Goal: Transaction & Acquisition: Purchase product/service

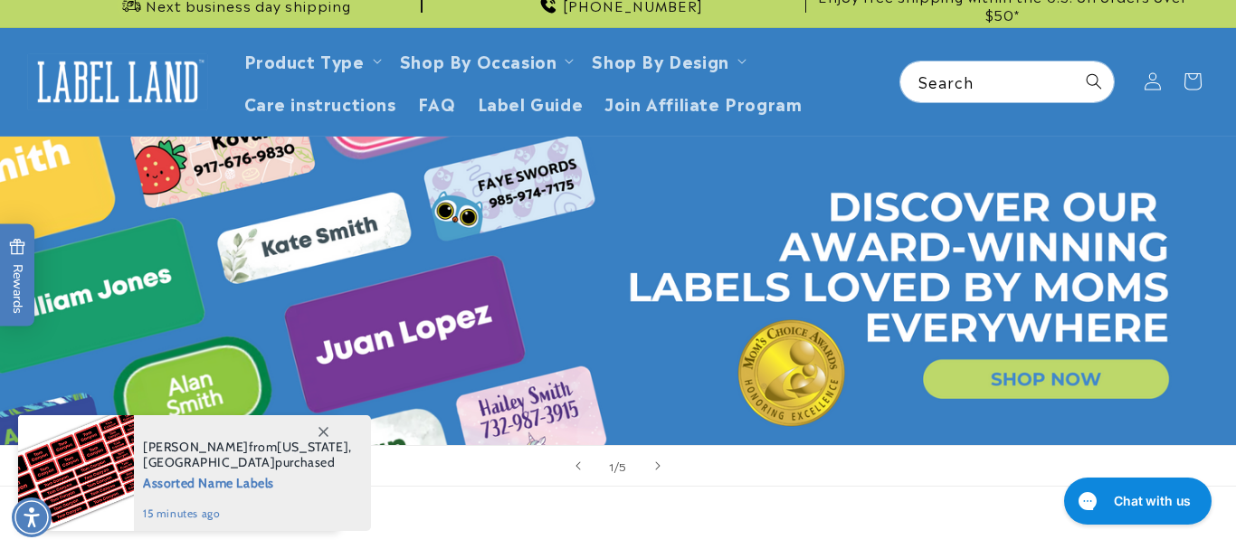
click at [1222, 180] on html "Skip to main content Enable accessibility for low vision Open the accessibility…" at bounding box center [618, 274] width 1236 height 549
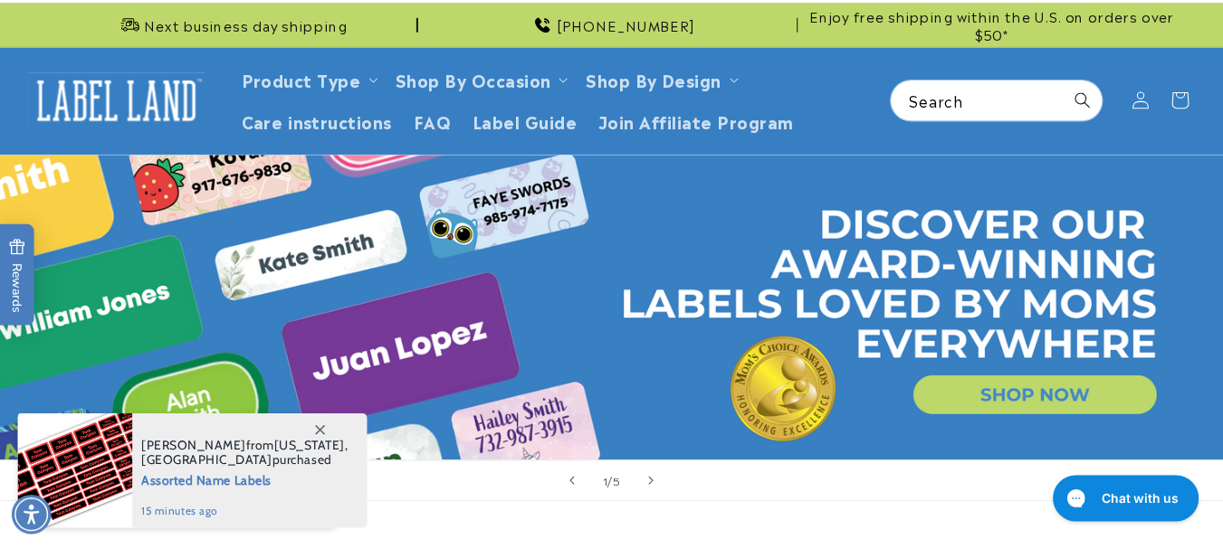
scroll to position [17, 0]
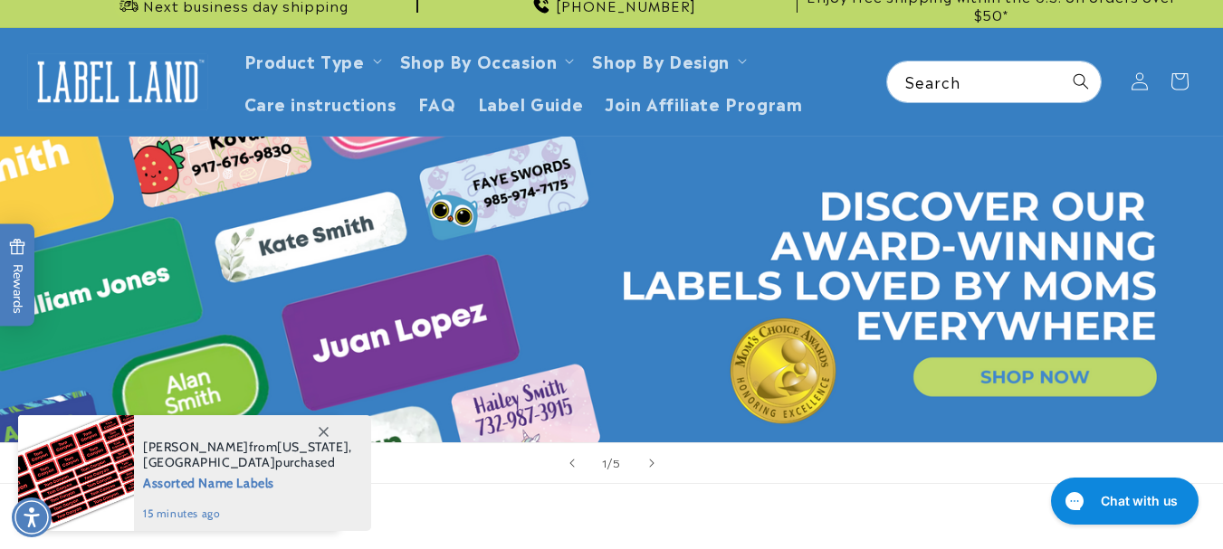
click at [1081, 375] on link "Open this option" at bounding box center [611, 290] width 1223 height 306
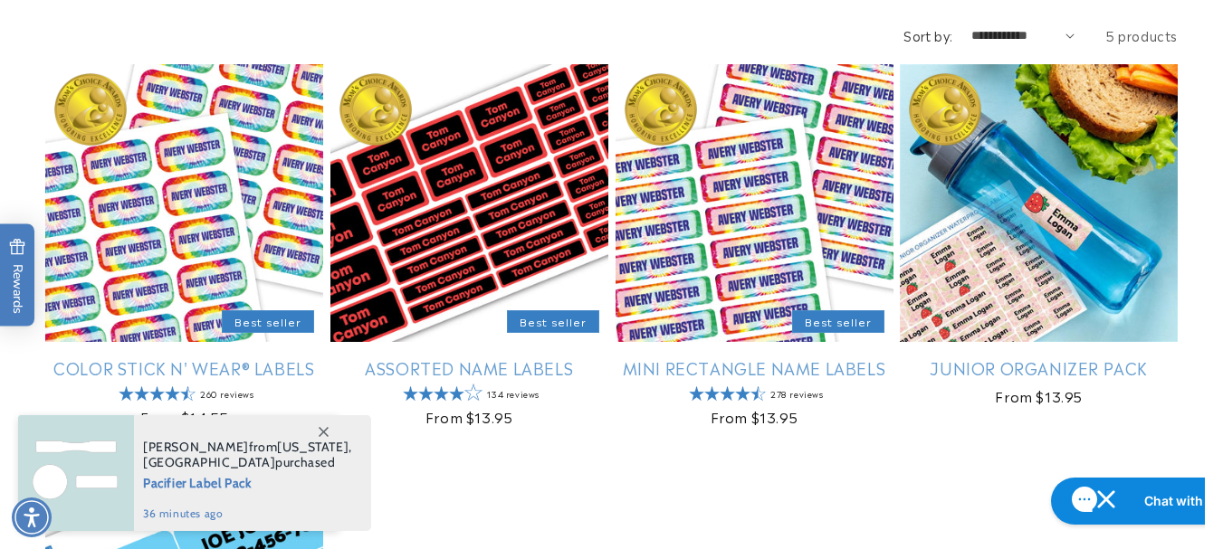
scroll to position [264, 0]
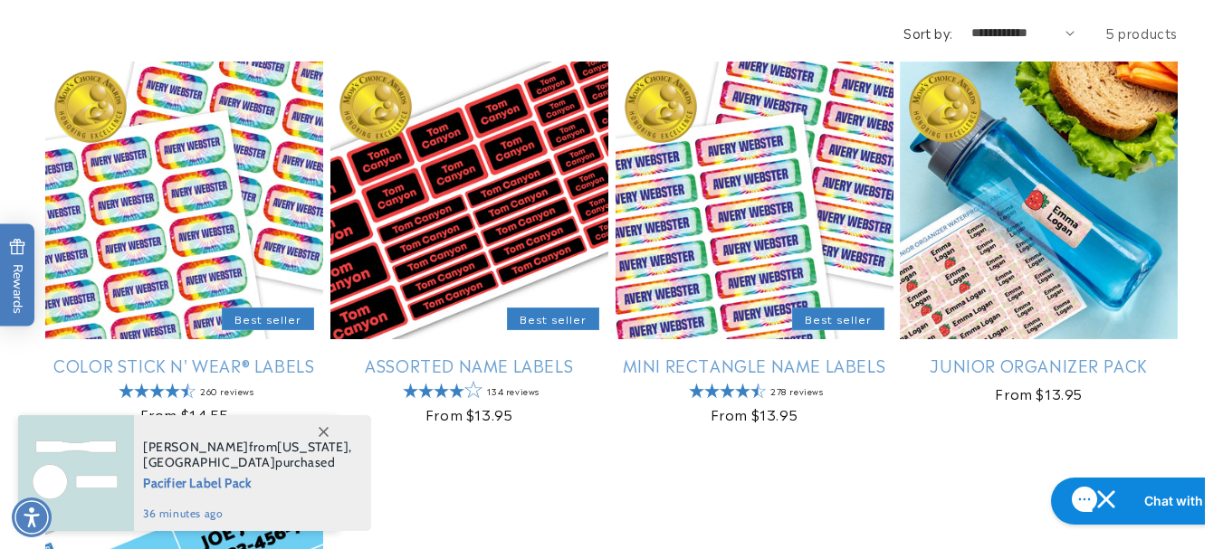
drag, startPoint x: 1232, startPoint y: 91, endPoint x: 1231, endPoint y: 167, distance: 75.1
click at [1222, 167] on html "Skip to main content Enable accessibility for low vision Open the accessibility…" at bounding box center [611, 10] width 1223 height 549
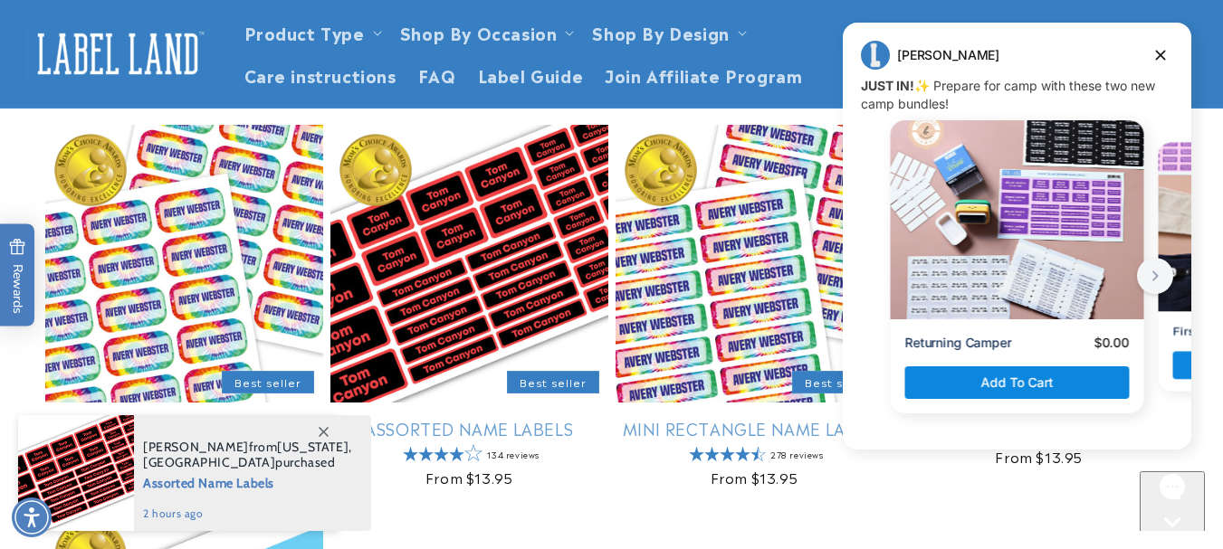
scroll to position [188, 0]
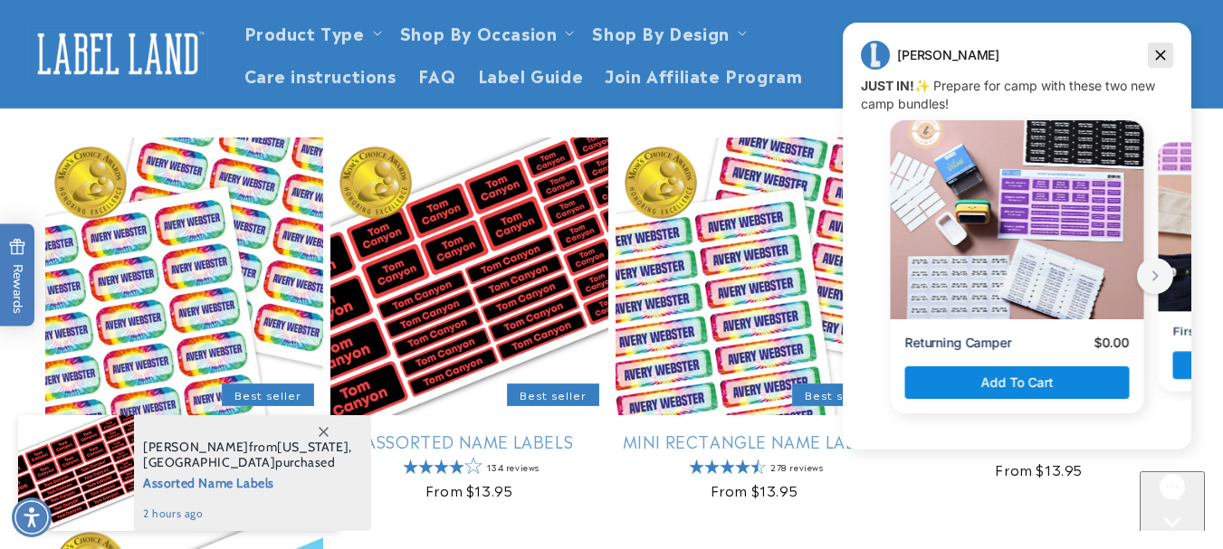
click at [1163, 53] on icon "Dismiss campaign" at bounding box center [1161, 56] width 10 height 10
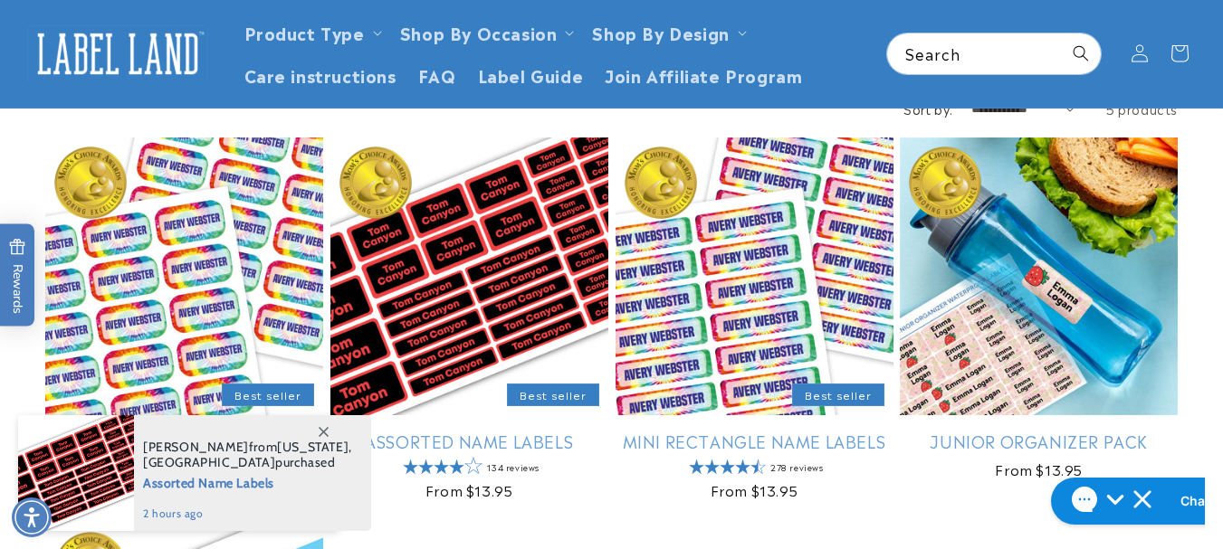
click at [328, 438] on span at bounding box center [323, 431] width 33 height 33
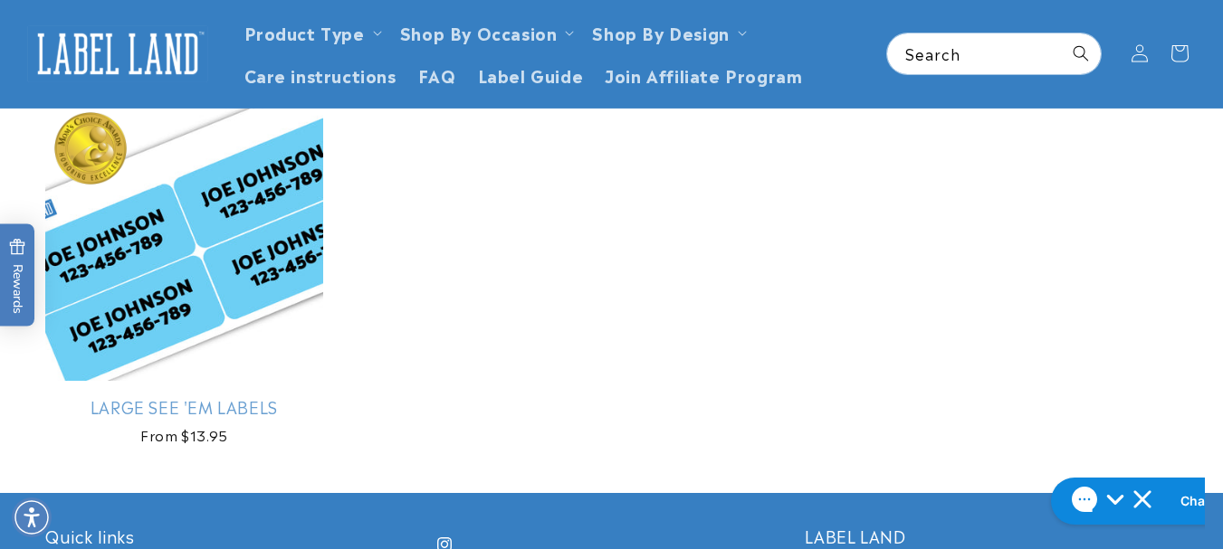
scroll to position [602, 0]
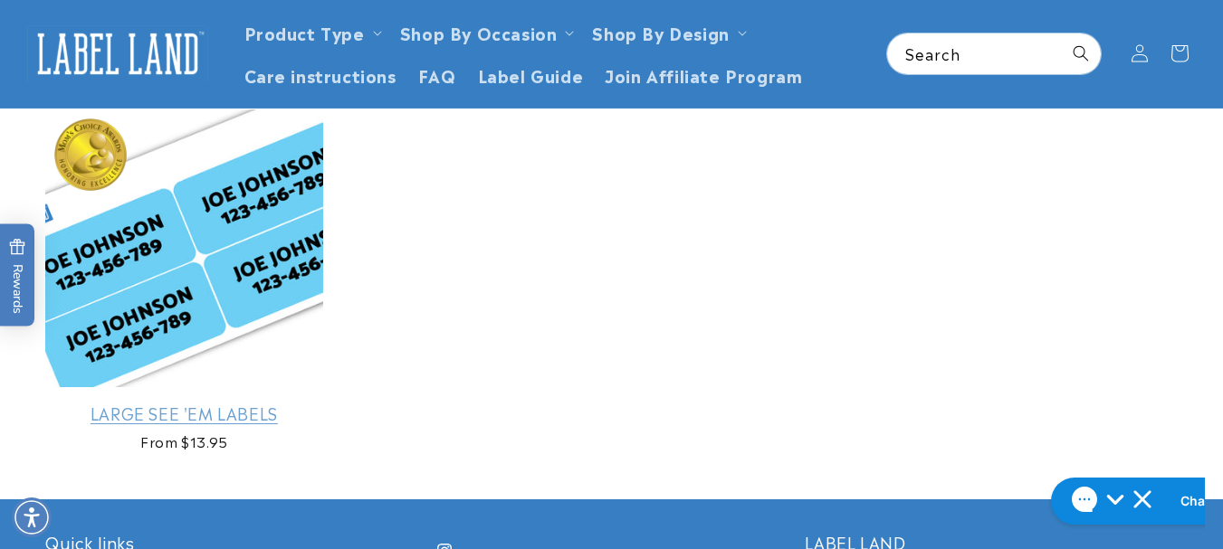
click at [247, 403] on link "Large See 'em Labels" at bounding box center [184, 413] width 278 height 21
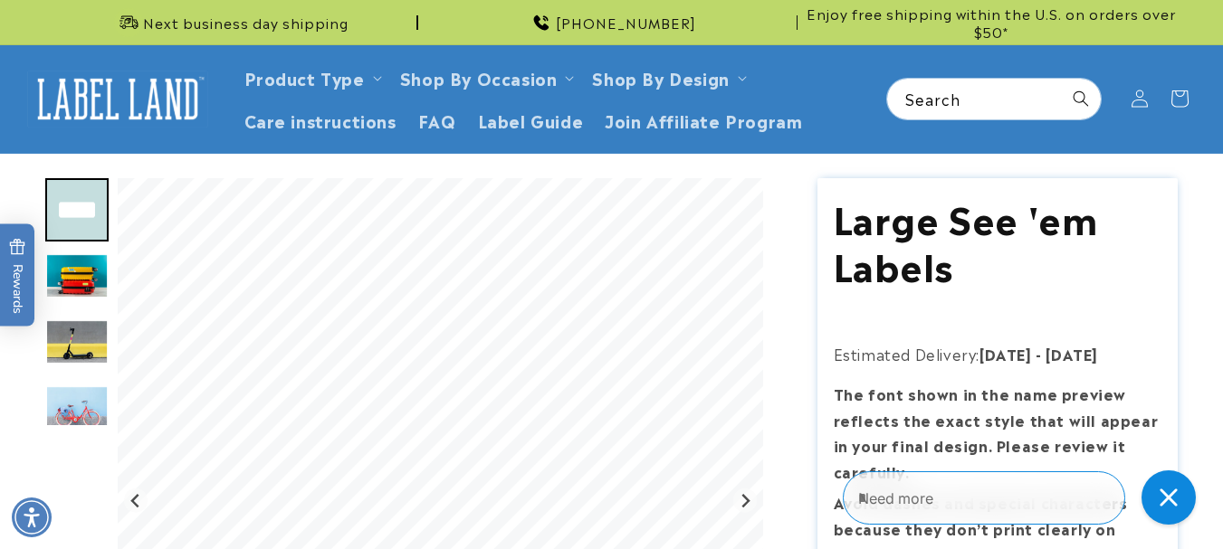
click at [1222, 93] on html "Skip to main content Enable accessibility for low vision Open the accessibility…" at bounding box center [611, 274] width 1223 height 549
click at [79, 285] on img "Go to slide 2" at bounding box center [76, 276] width 63 height 46
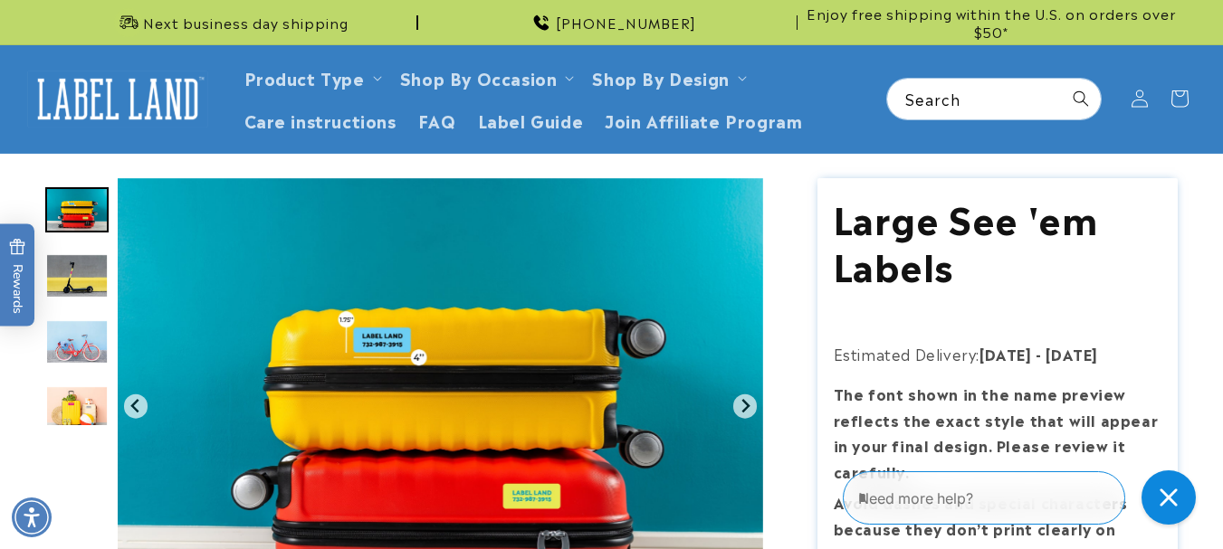
click at [94, 339] on img "Go to slide 4" at bounding box center [76, 342] width 63 height 46
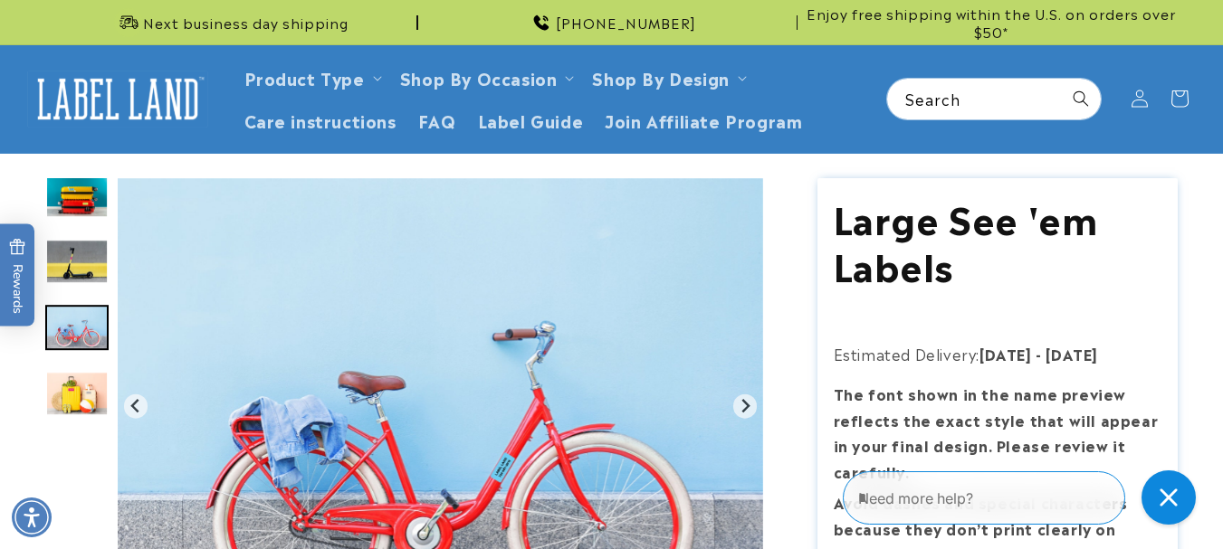
click at [90, 424] on div "Go to slide 5" at bounding box center [76, 393] width 63 height 63
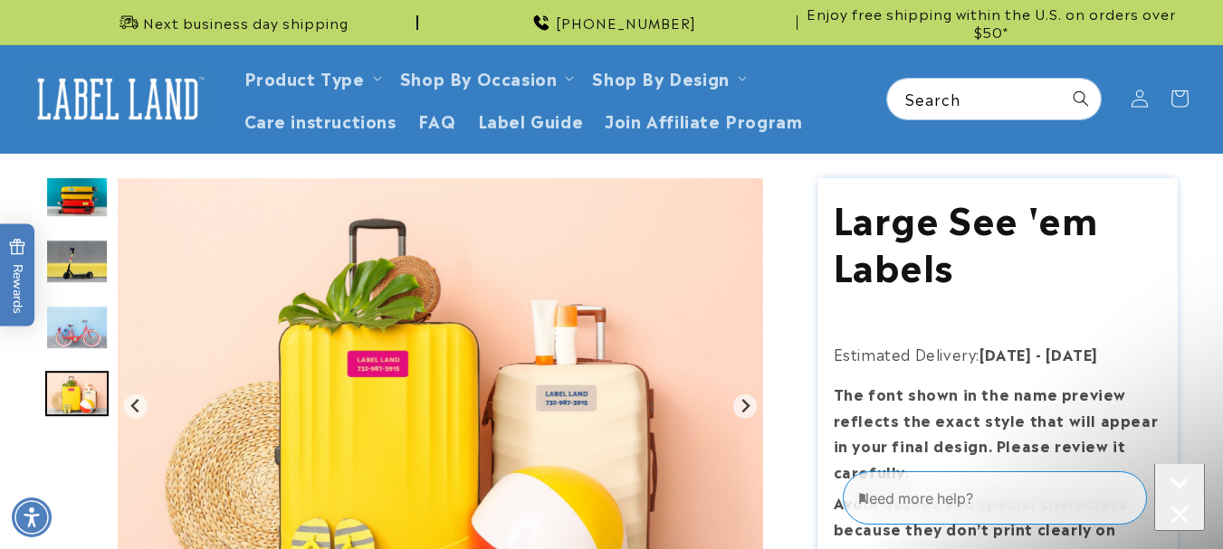
click at [97, 186] on img "Go to slide 2" at bounding box center [76, 196] width 63 height 46
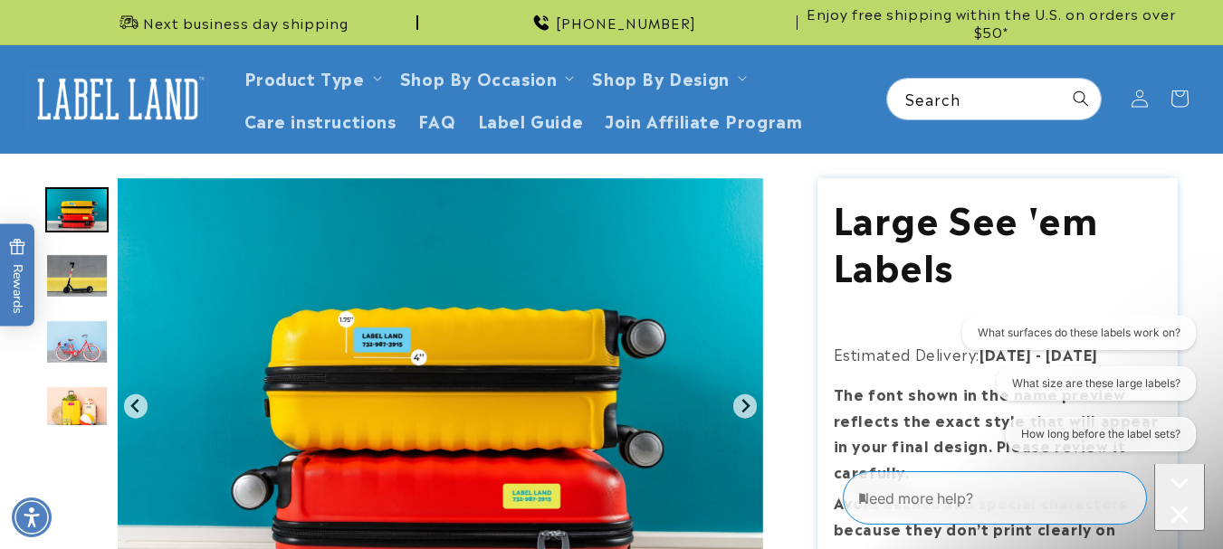
click at [74, 267] on img "Go to slide 3" at bounding box center [76, 276] width 63 height 46
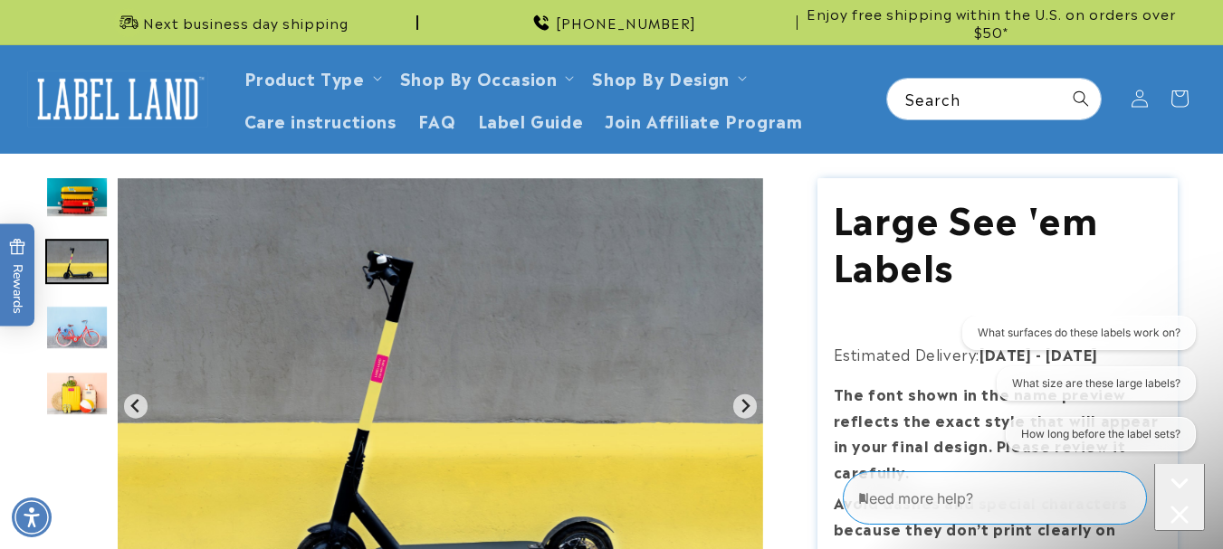
click at [75, 386] on img "Go to slide 5" at bounding box center [76, 394] width 63 height 46
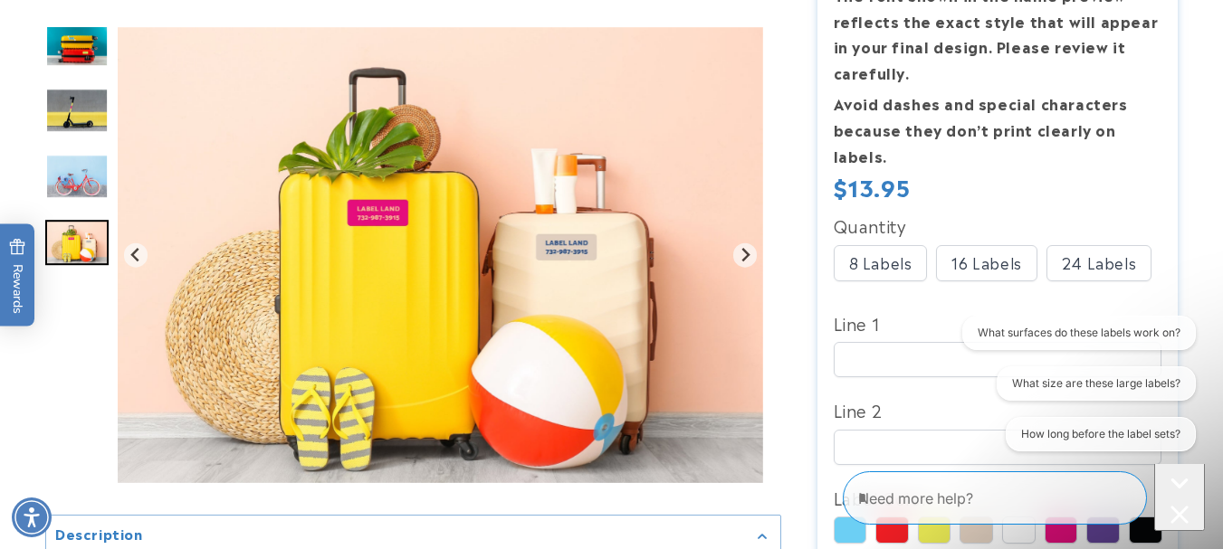
scroll to position [406, 0]
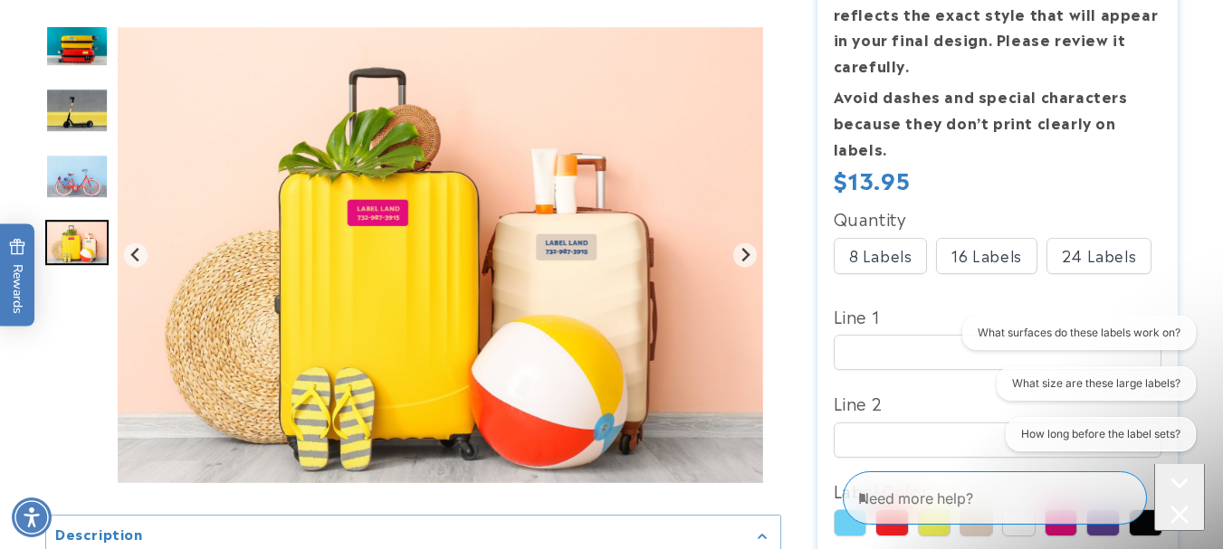
click at [1116, 266] on div "24 Labels" at bounding box center [1098, 256] width 105 height 36
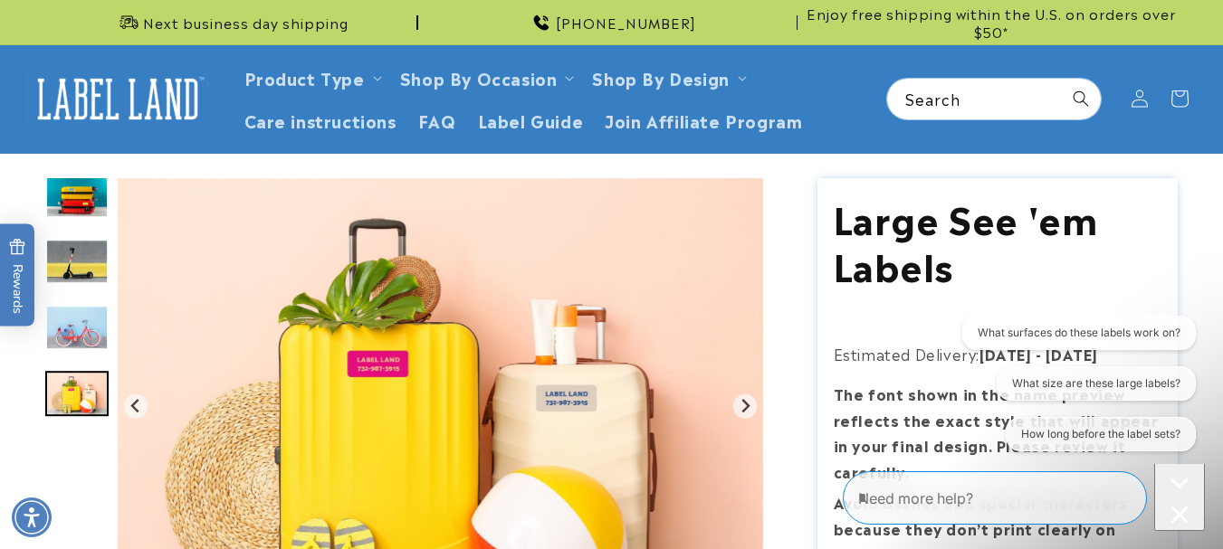
click at [80, 205] on img "Go to slide 2" at bounding box center [76, 196] width 63 height 46
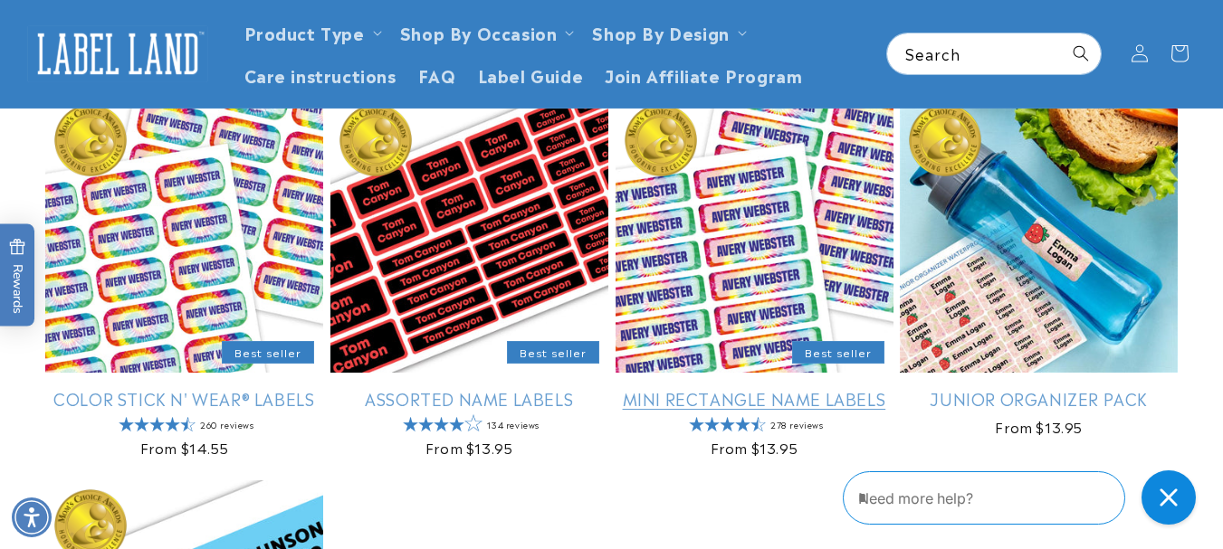
click at [728, 406] on link "Mini Rectangle Name Labels" at bounding box center [754, 398] width 278 height 21
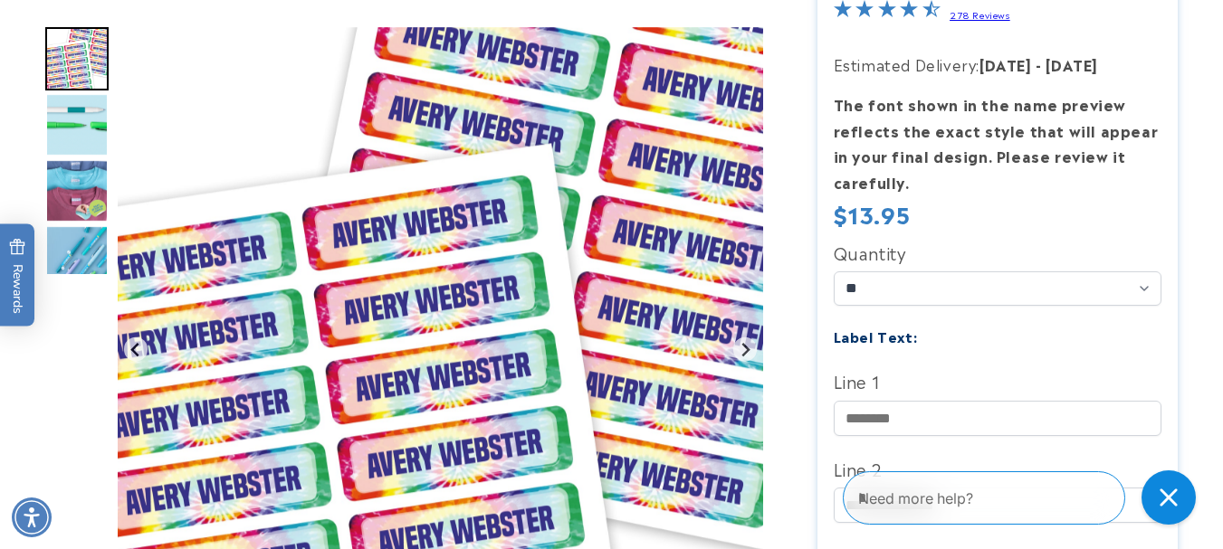
scroll to position [366, 0]
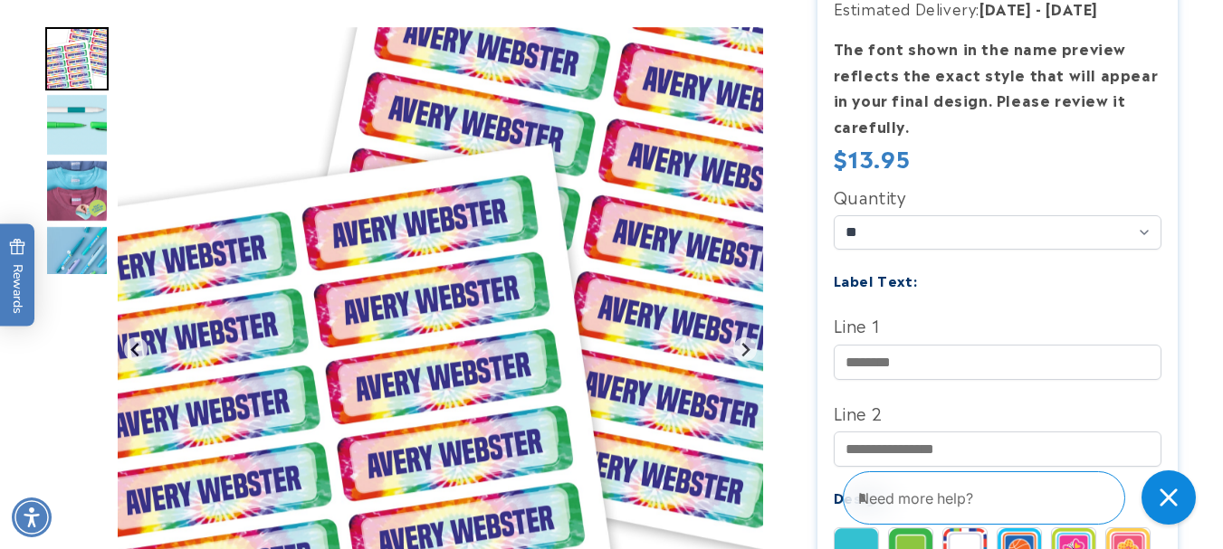
drag, startPoint x: 0, startPoint y: 0, endPoint x: 1223, endPoint y: 112, distance: 1227.8
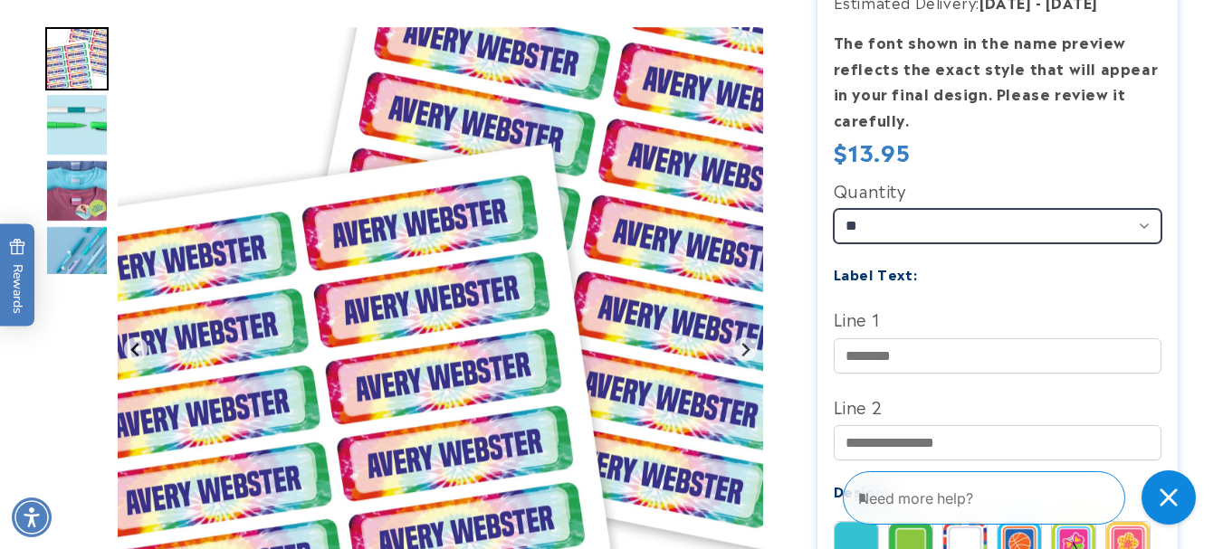
click at [1140, 234] on select "** ** **" at bounding box center [997, 226] width 329 height 34
select select "**"
click at [833, 209] on select "** ** **" at bounding box center [997, 226] width 329 height 34
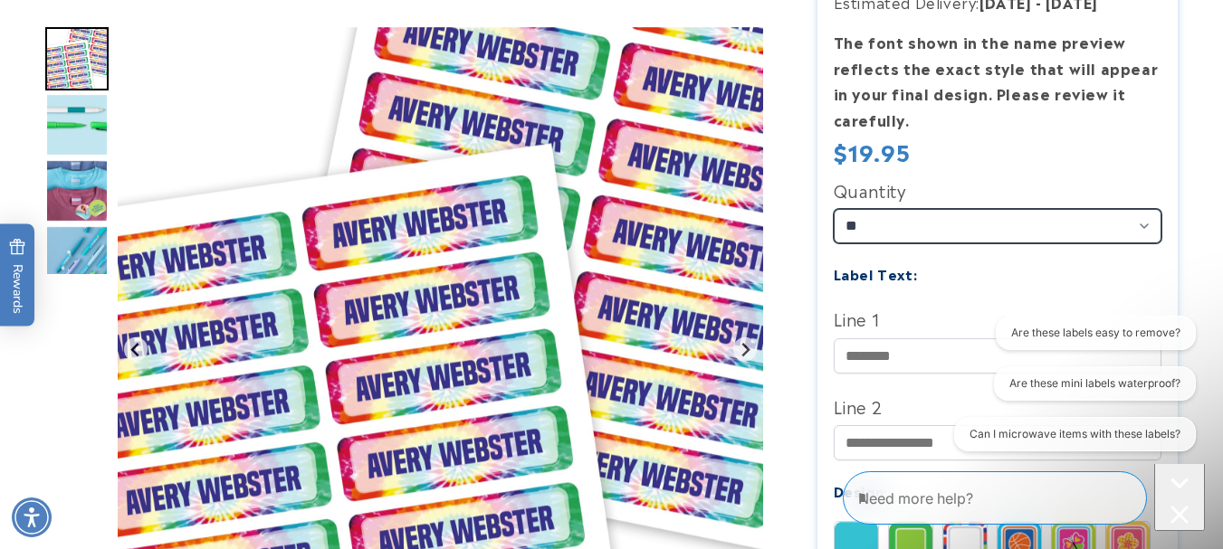
click at [881, 218] on select "** ** **" at bounding box center [997, 226] width 329 height 34
click at [833, 209] on select "** ** **" at bounding box center [997, 226] width 329 height 34
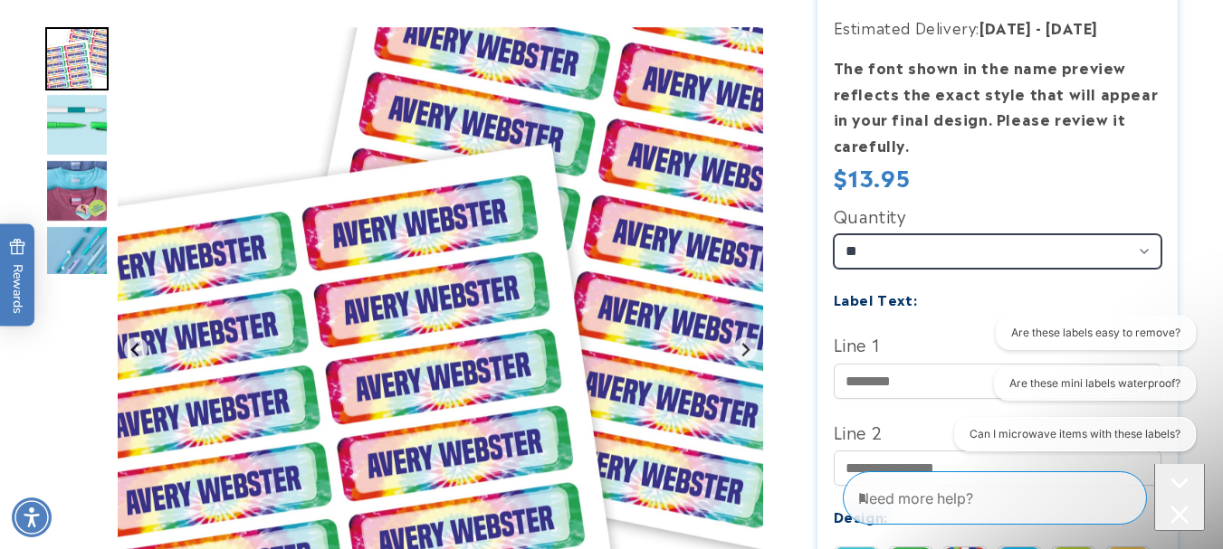
scroll to position [378, 0]
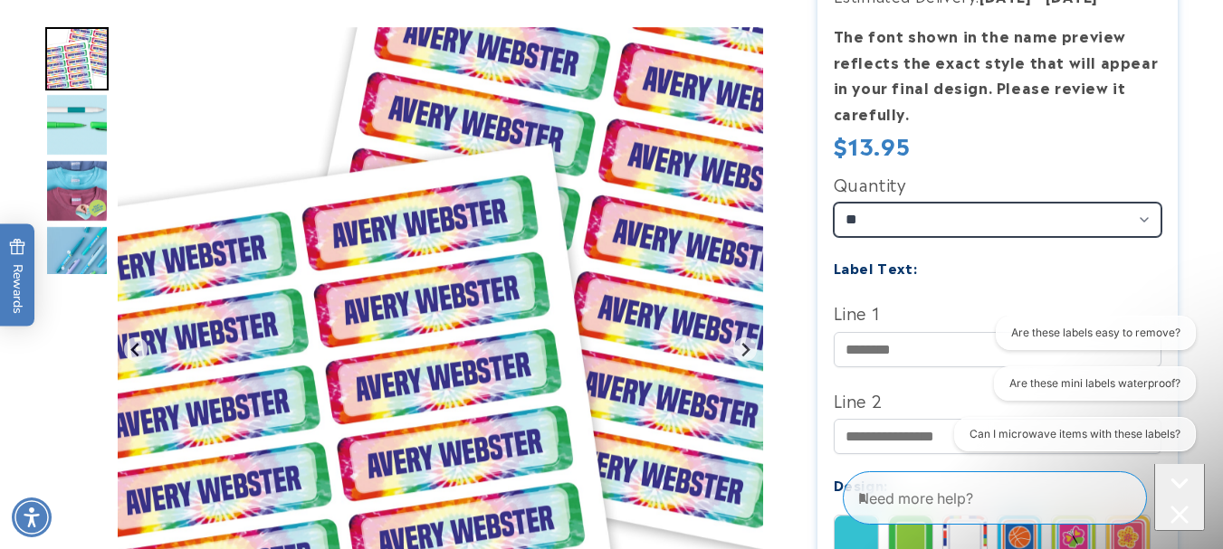
click at [846, 225] on select "** ** **" at bounding box center [997, 220] width 329 height 34
click at [868, 219] on select "** ** **" at bounding box center [997, 220] width 329 height 34
select select "**"
click at [833, 203] on select "** ** **" at bounding box center [997, 220] width 329 height 34
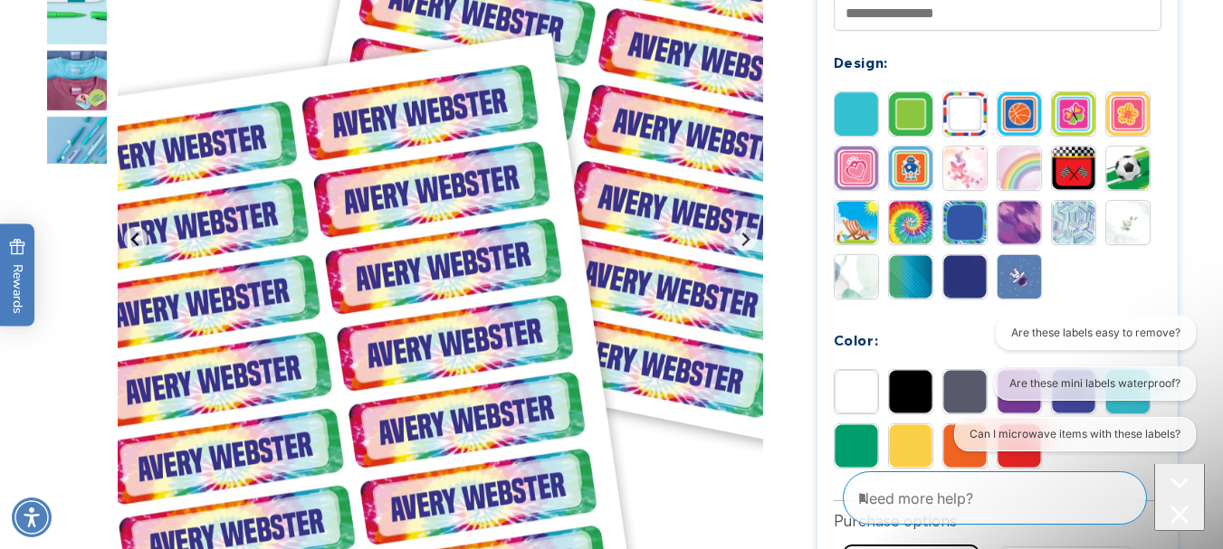
scroll to position [809, 0]
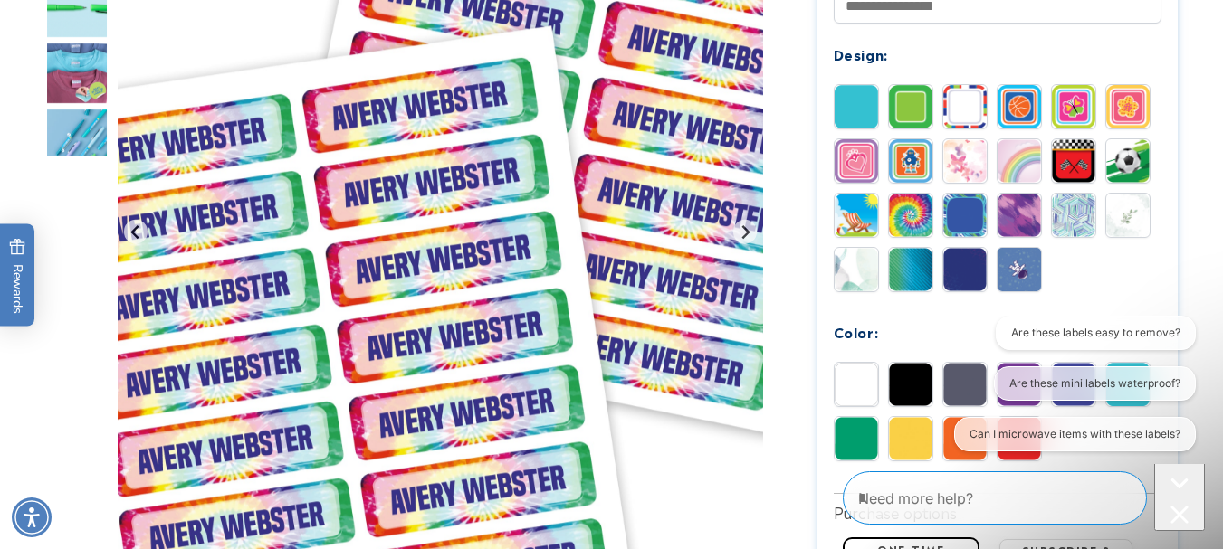
click at [852, 103] on img at bounding box center [855, 106] width 43 height 43
click at [914, 285] on img at bounding box center [910, 269] width 43 height 43
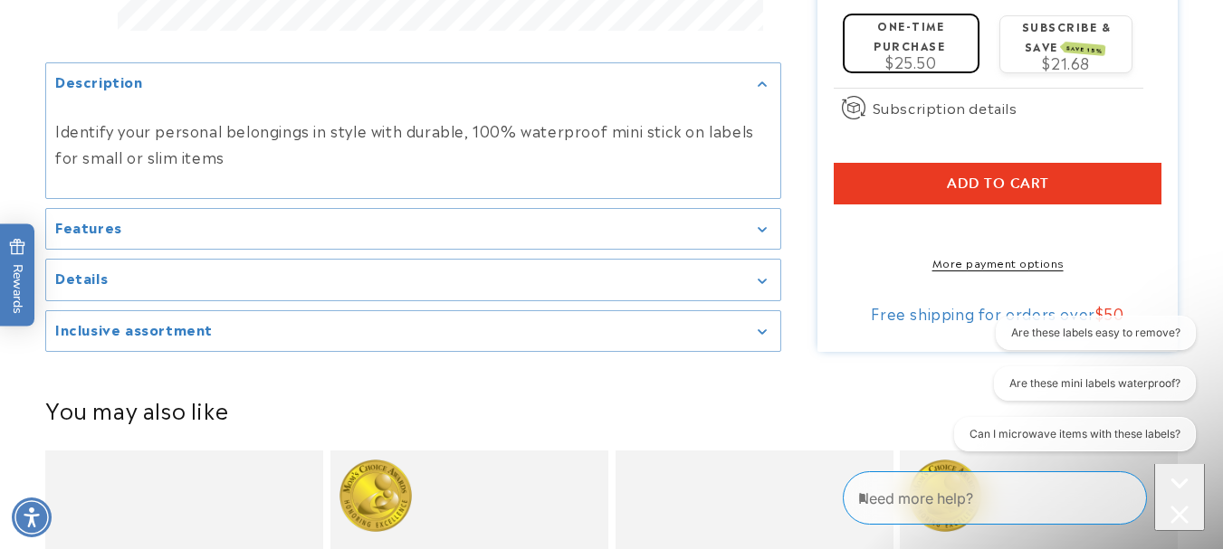
scroll to position [1328, 0]
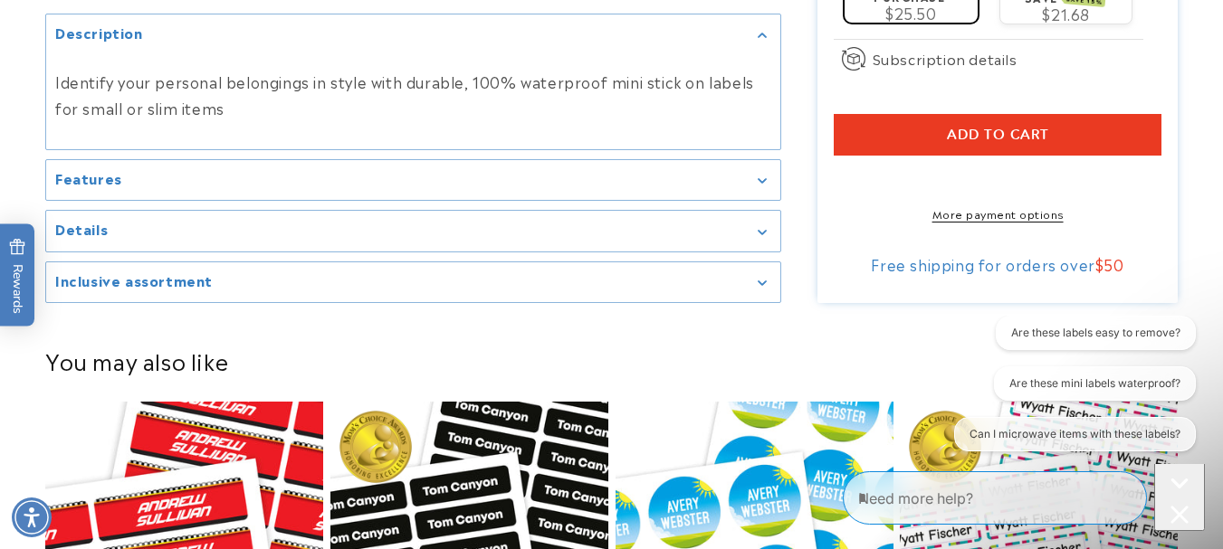
click at [989, 146] on button "Add to cart" at bounding box center [997, 135] width 329 height 42
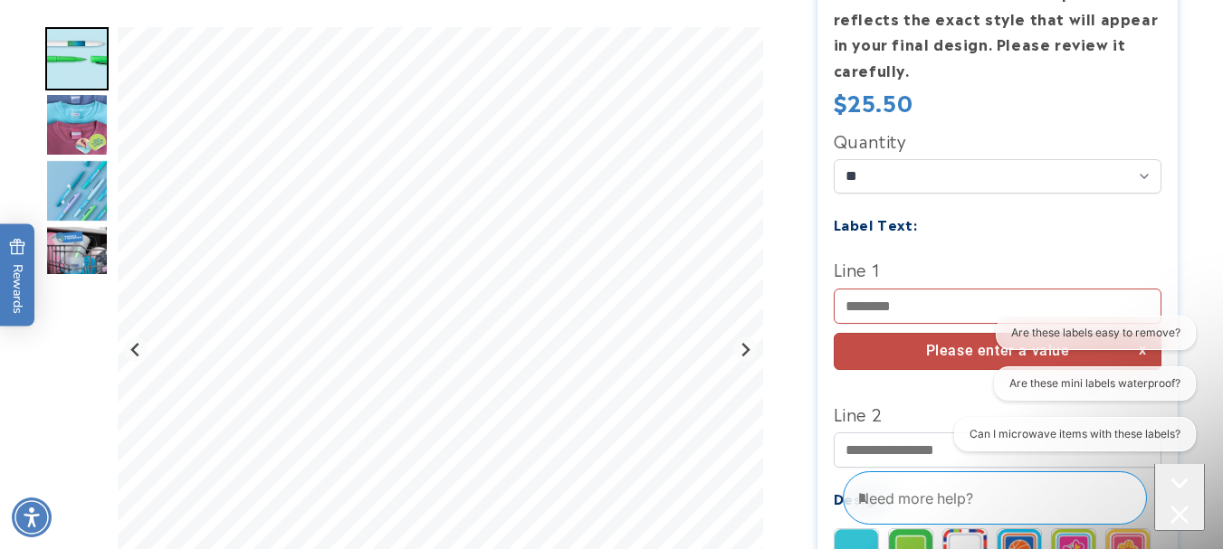
scroll to position [429, 0]
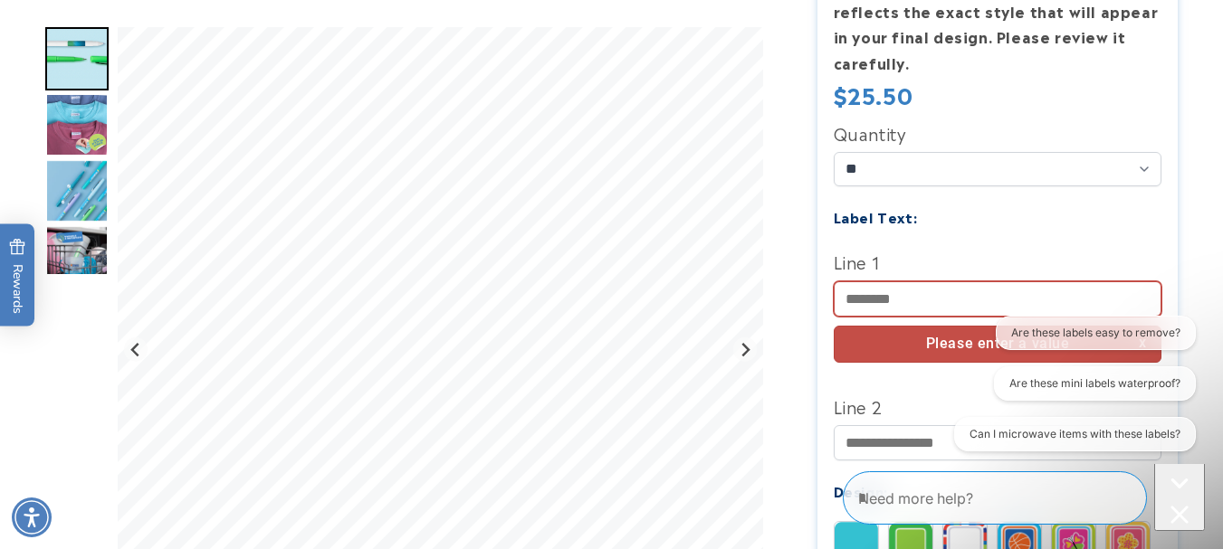
click at [897, 301] on input "Line 1" at bounding box center [997, 298] width 329 height 35
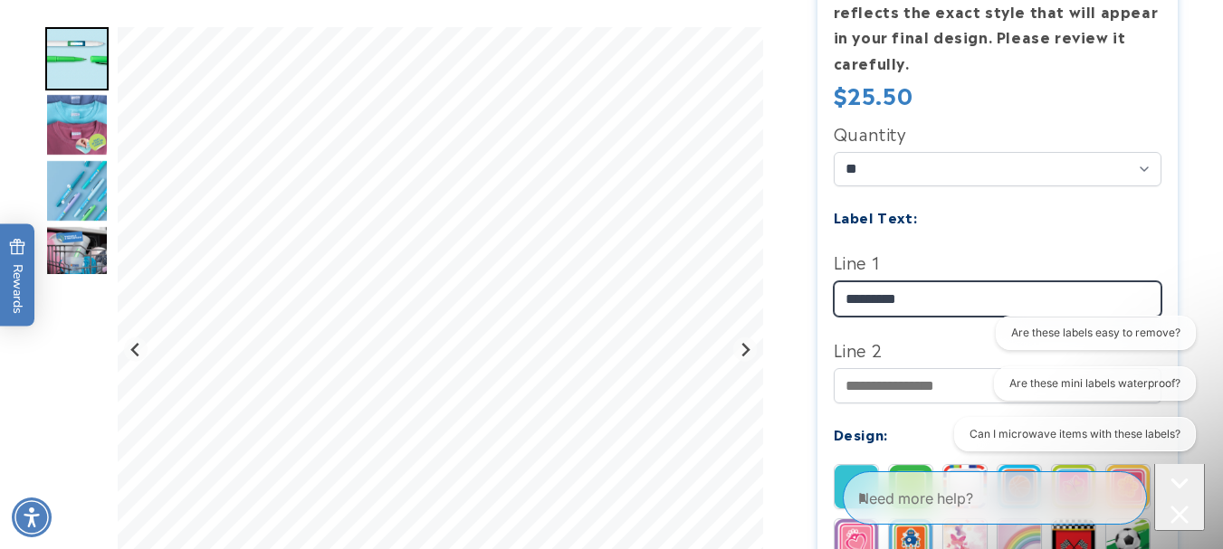
type input "*********"
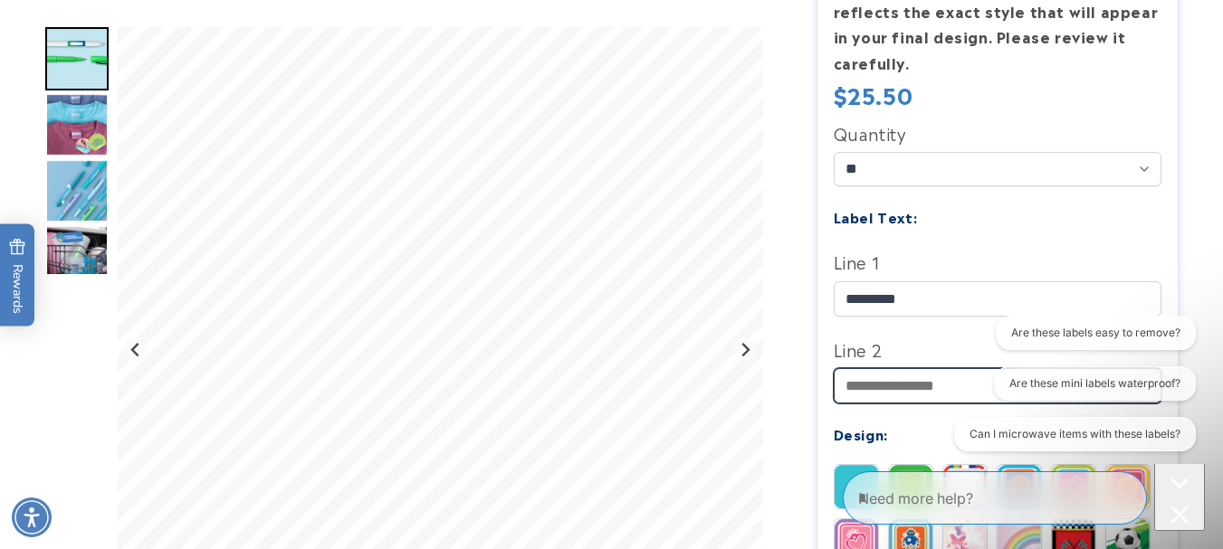
click at [888, 386] on input "Line 2" at bounding box center [997, 385] width 329 height 35
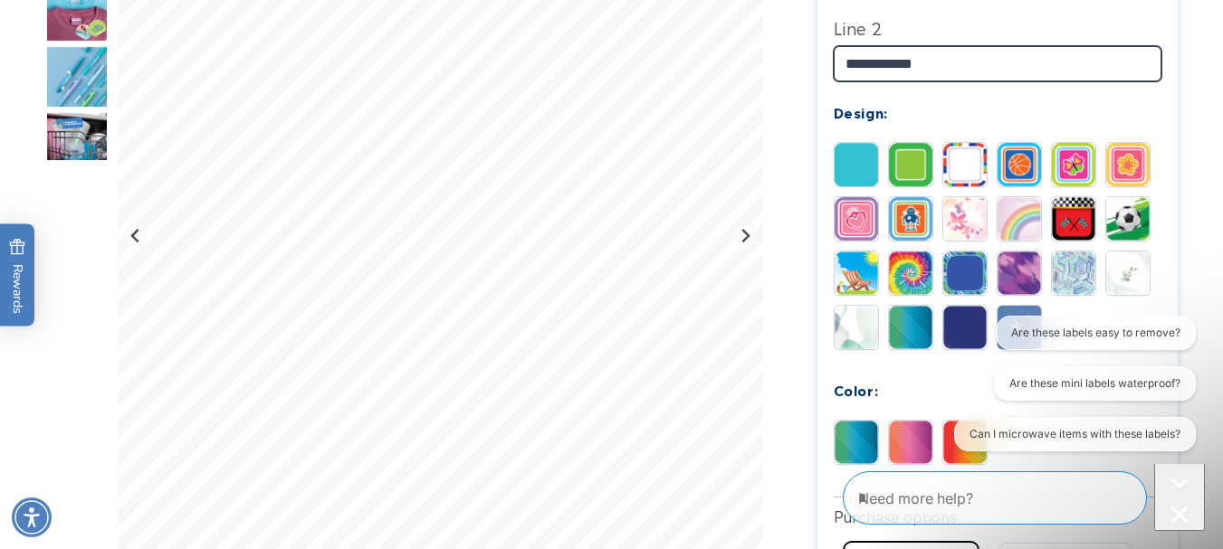
scroll to position [794, 0]
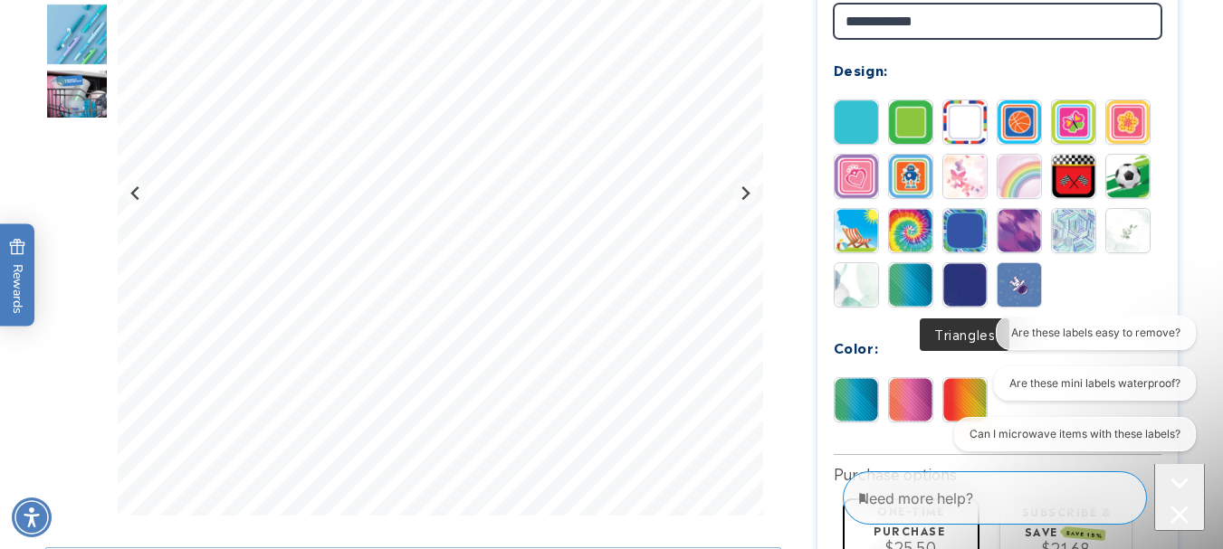
type input "**********"
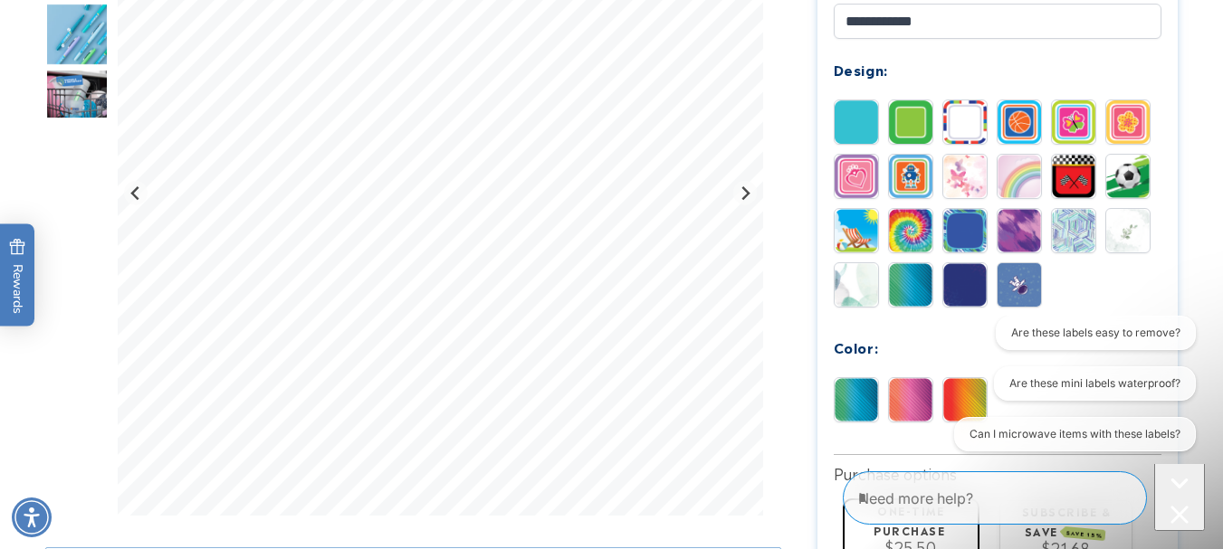
click at [957, 283] on img at bounding box center [964, 284] width 43 height 43
click at [64, 45] on img "Go to slide 4" at bounding box center [76, 33] width 63 height 63
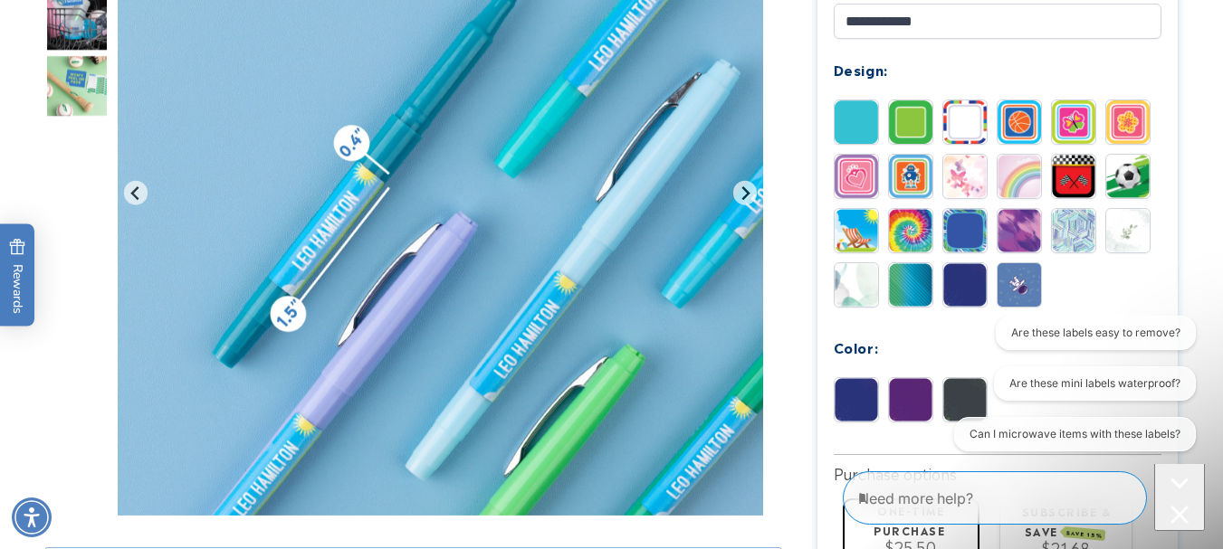
click at [960, 288] on img at bounding box center [964, 284] width 43 height 43
click at [960, 241] on img at bounding box center [964, 230] width 43 height 43
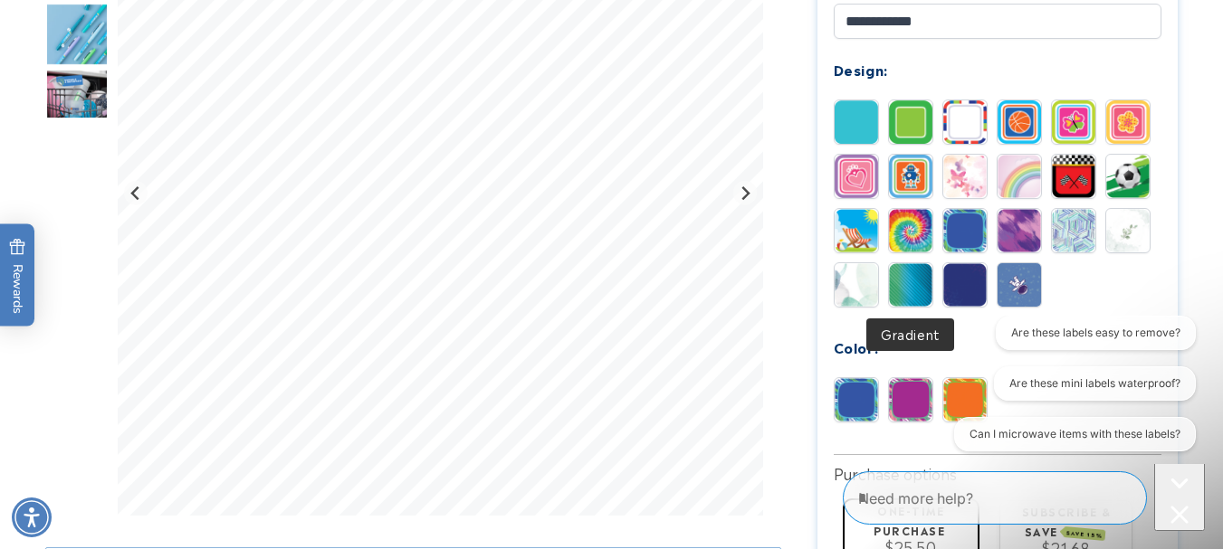
click at [909, 280] on img at bounding box center [910, 284] width 43 height 43
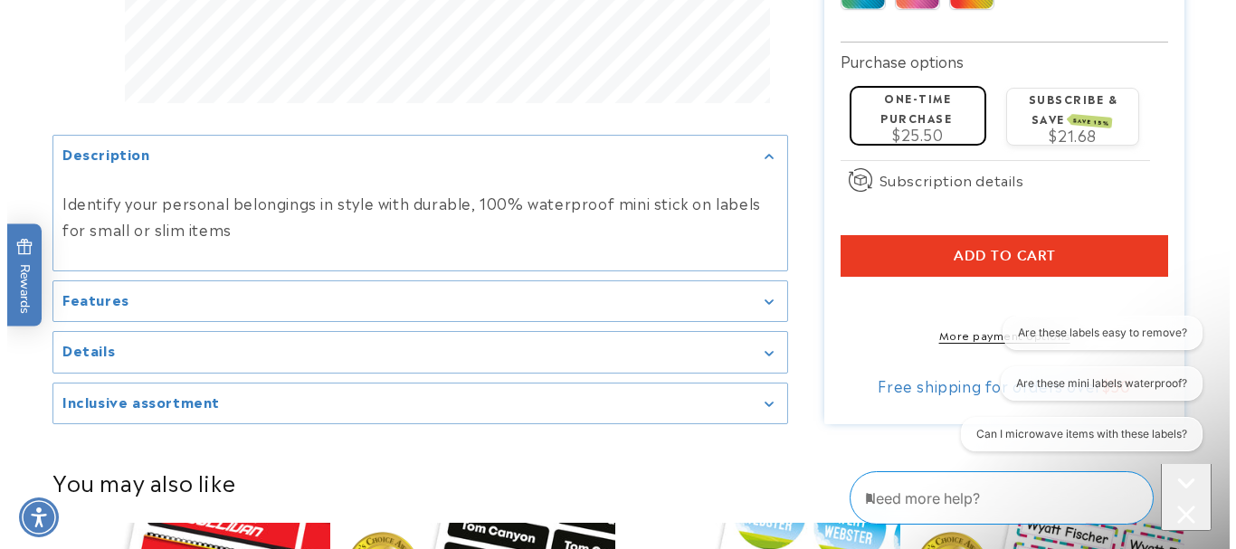
scroll to position [1227, 0]
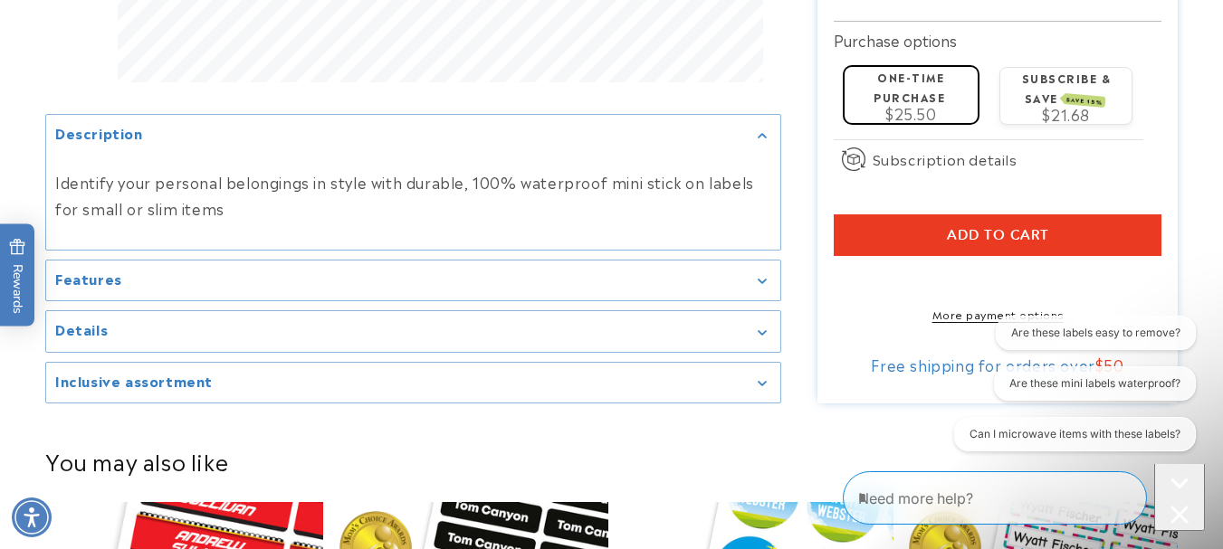
click at [1020, 241] on span "Add to cart" at bounding box center [998, 235] width 102 height 16
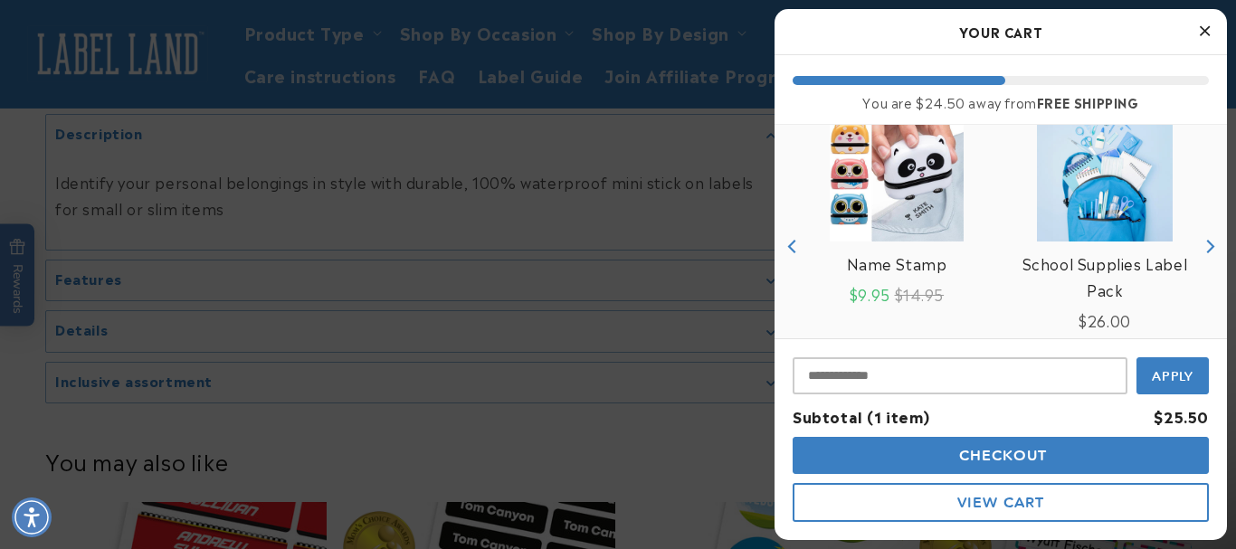
scroll to position [262, 0]
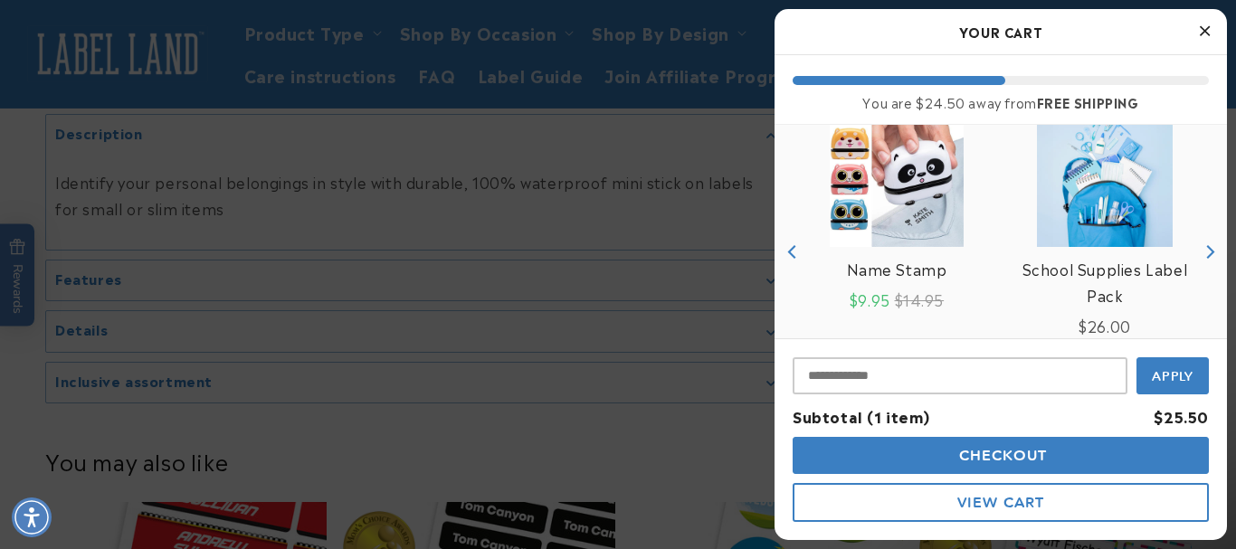
click at [1096, 223] on img "product" at bounding box center [1105, 179] width 136 height 136
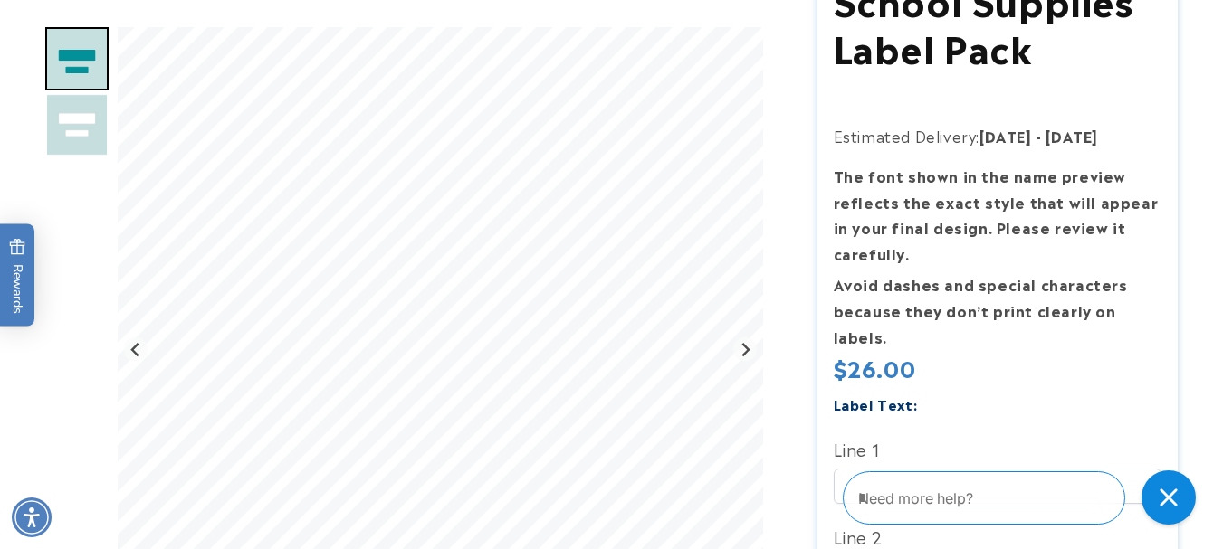
scroll to position [251, 0]
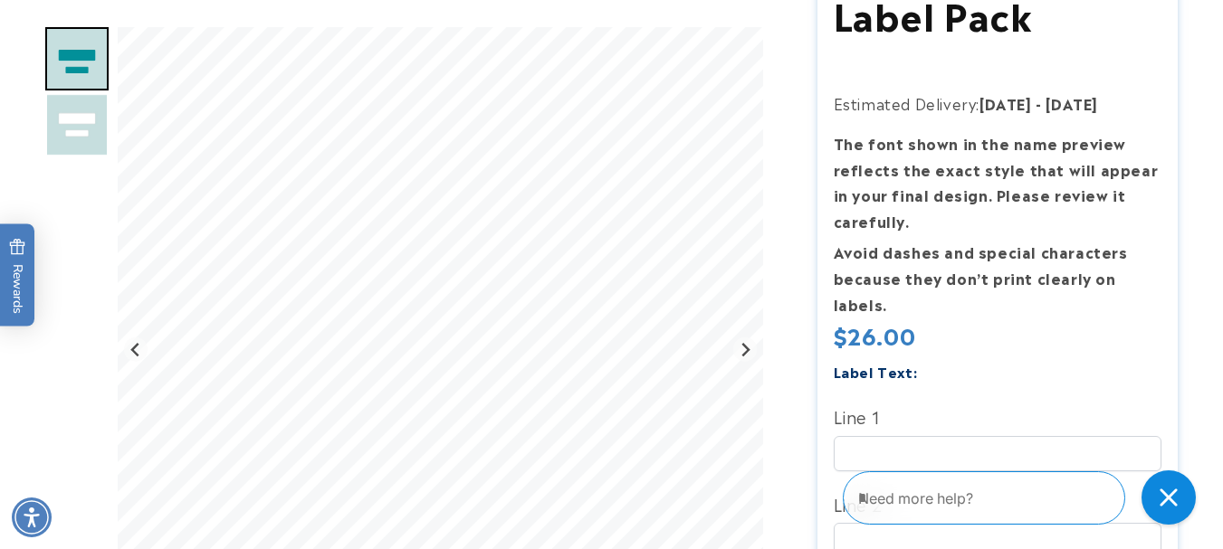
click at [62, 115] on img "Go to slide 2" at bounding box center [76, 124] width 63 height 63
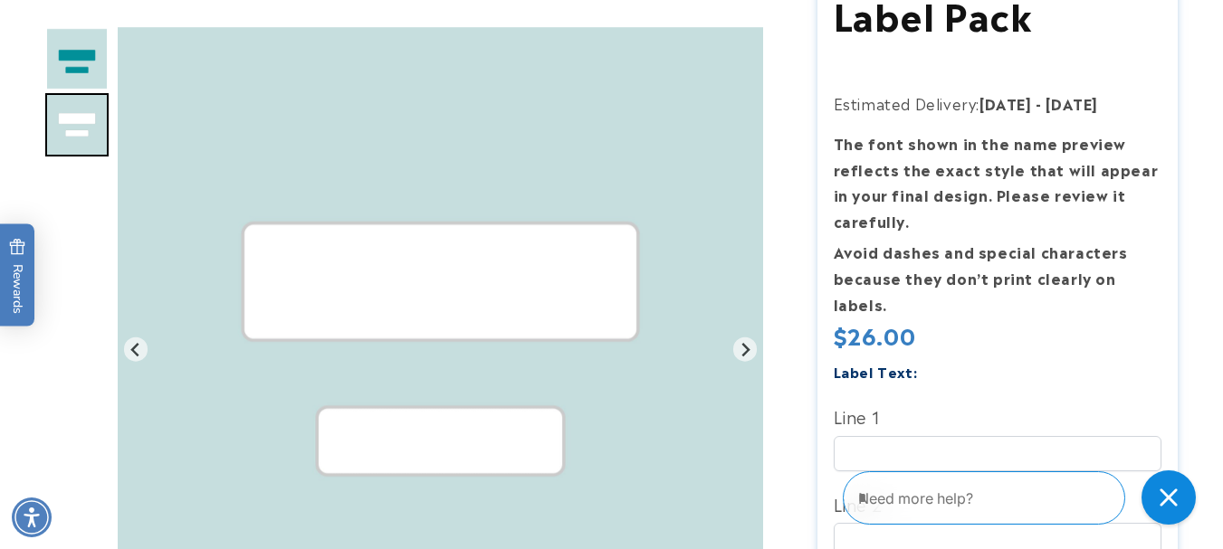
click at [66, 60] on img "Go to slide 1" at bounding box center [76, 58] width 63 height 63
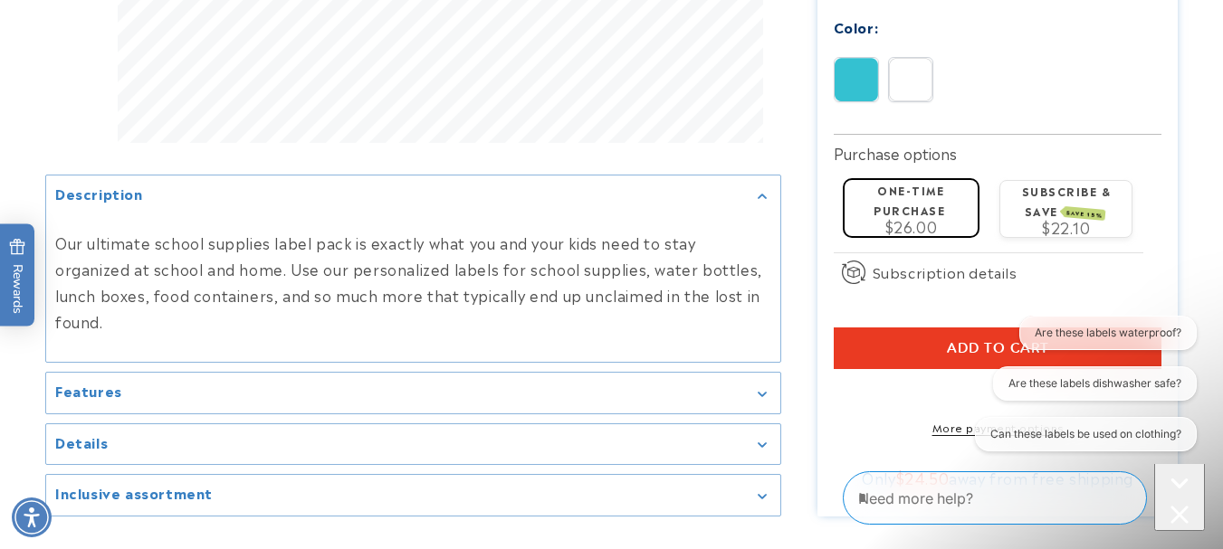
scroll to position [1001, 0]
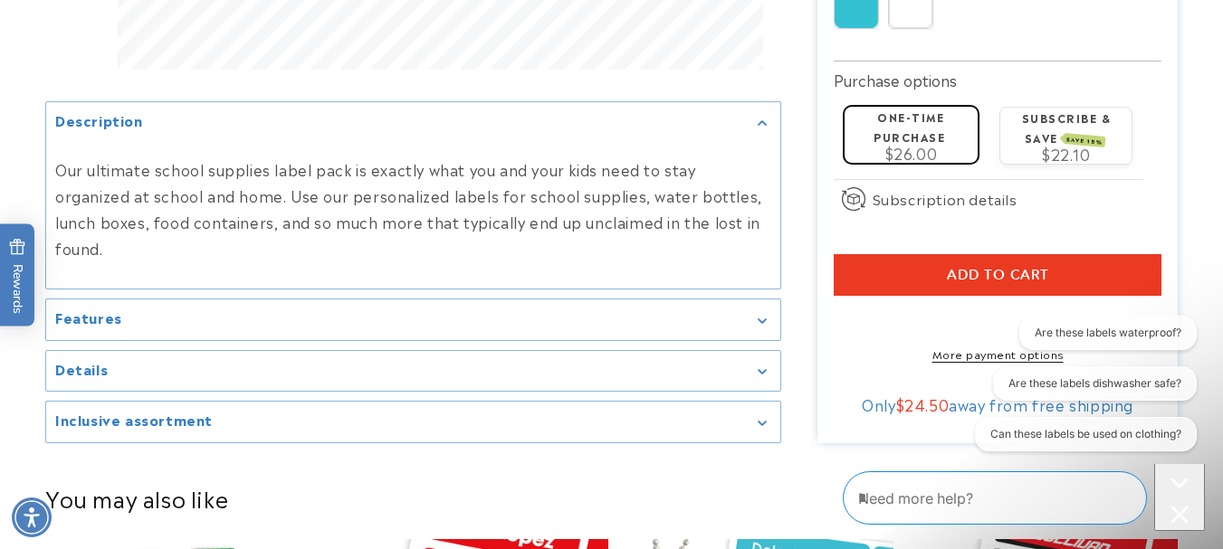
click at [760, 341] on summary "Features" at bounding box center [413, 320] width 734 height 41
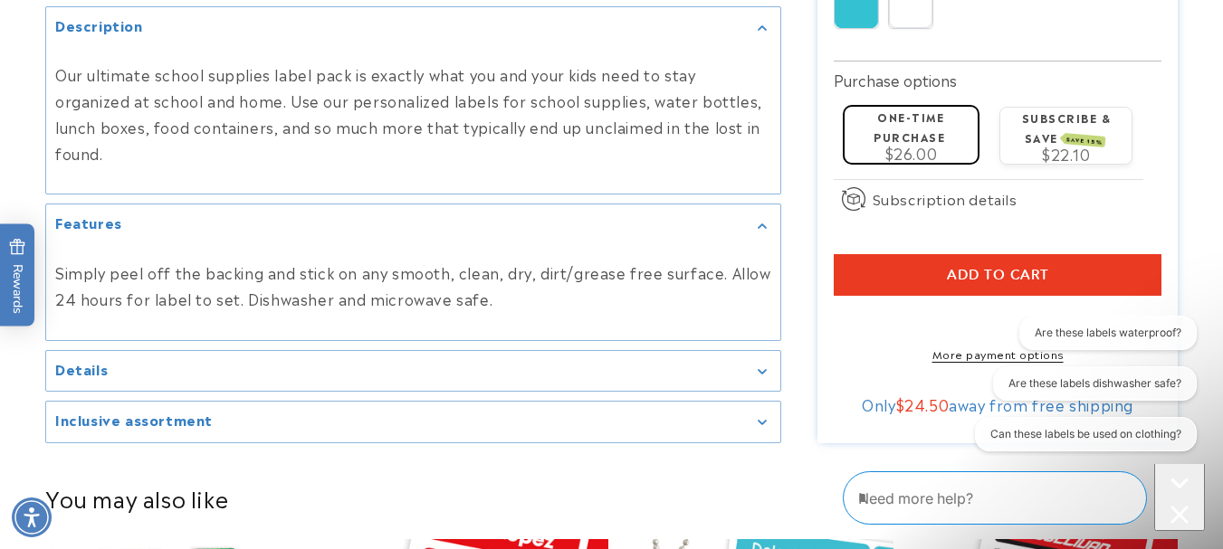
click at [738, 378] on div "Details" at bounding box center [413, 372] width 716 height 14
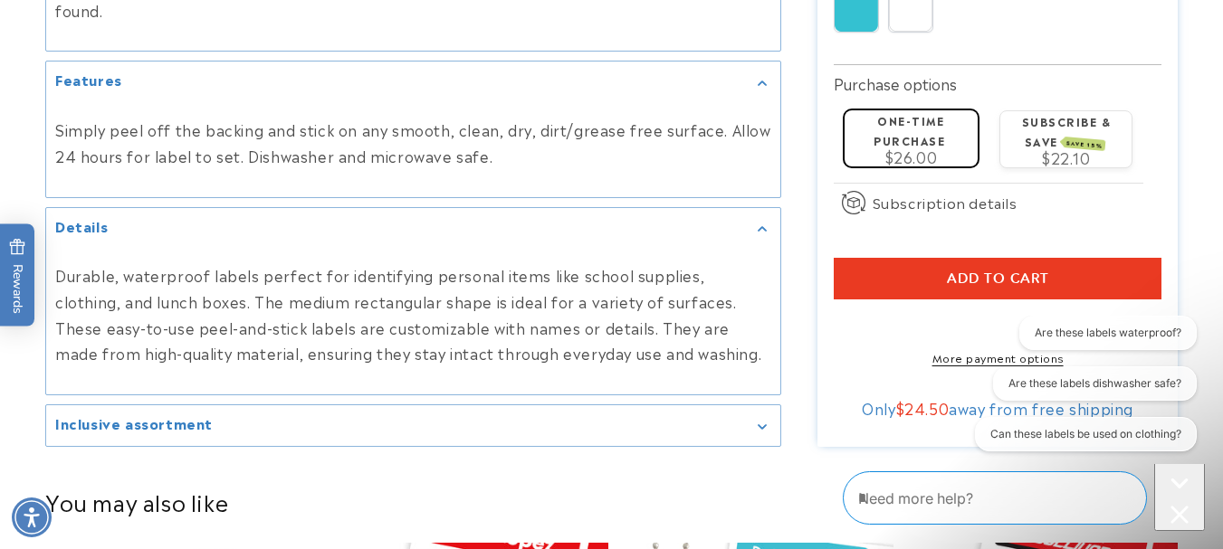
click at [700, 433] on div "Inclusive assortment" at bounding box center [413, 426] width 716 height 14
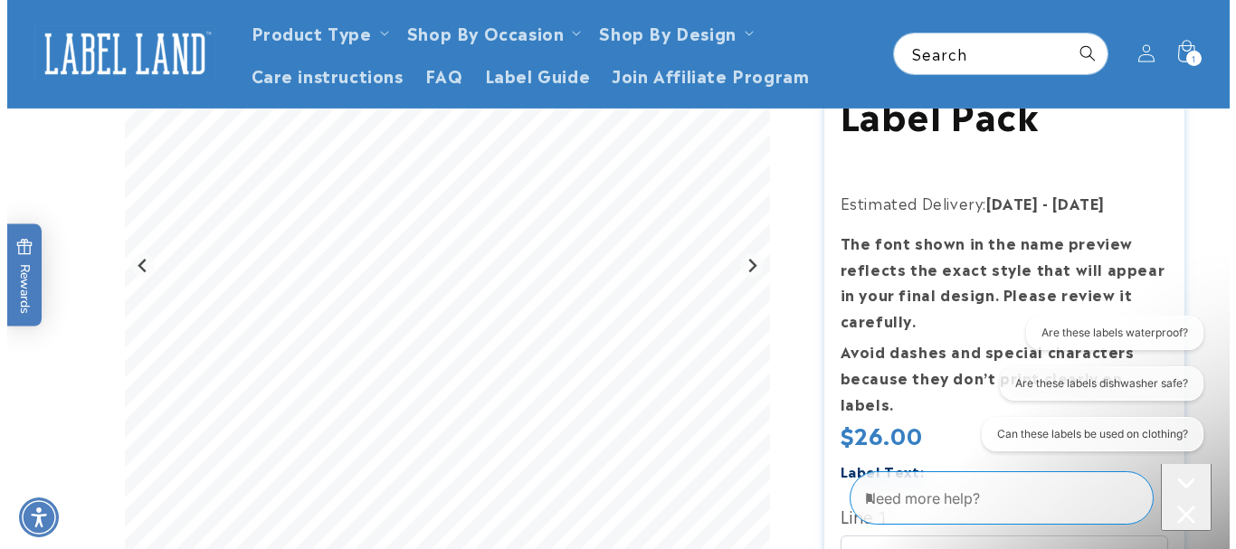
scroll to position [0, 0]
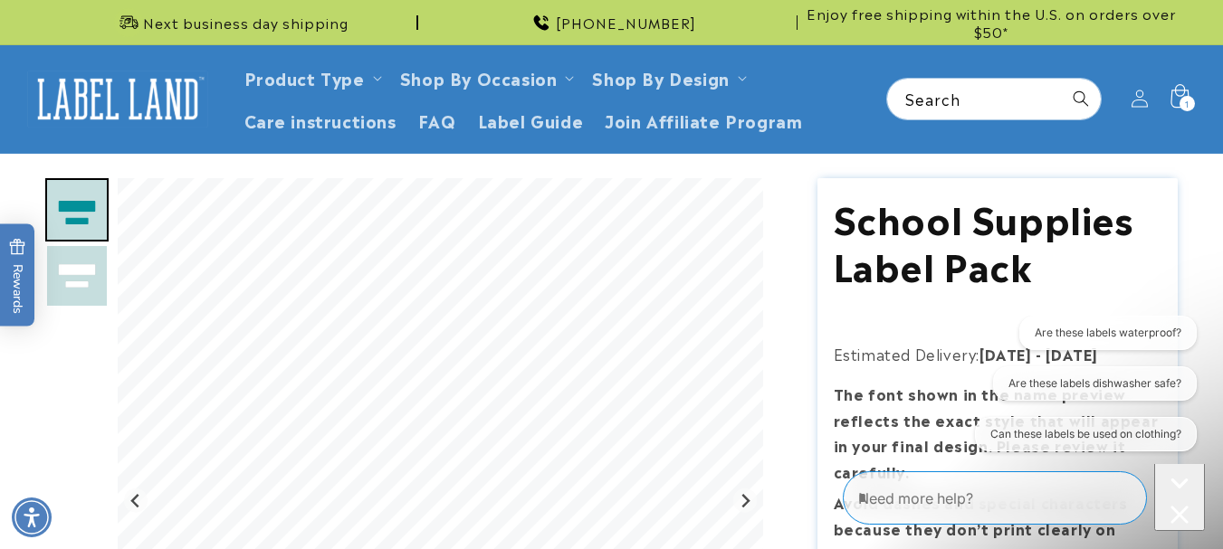
click at [1172, 99] on icon at bounding box center [1178, 99] width 43 height 43
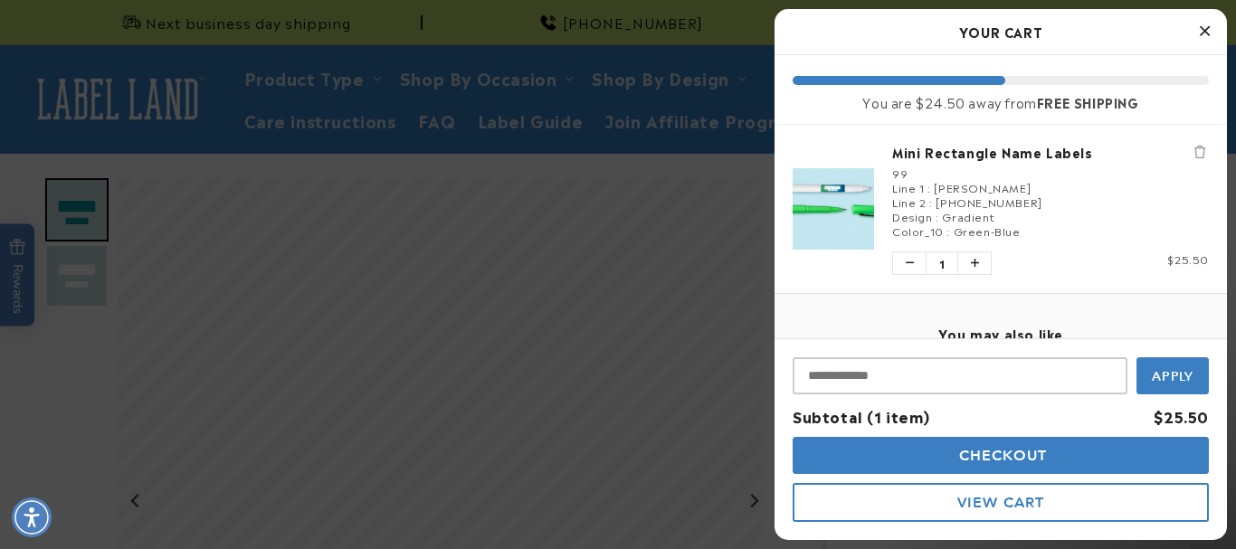
click at [938, 226] on span "Color_10" at bounding box center [918, 231] width 52 height 16
click at [847, 212] on img "product" at bounding box center [833, 208] width 81 height 81
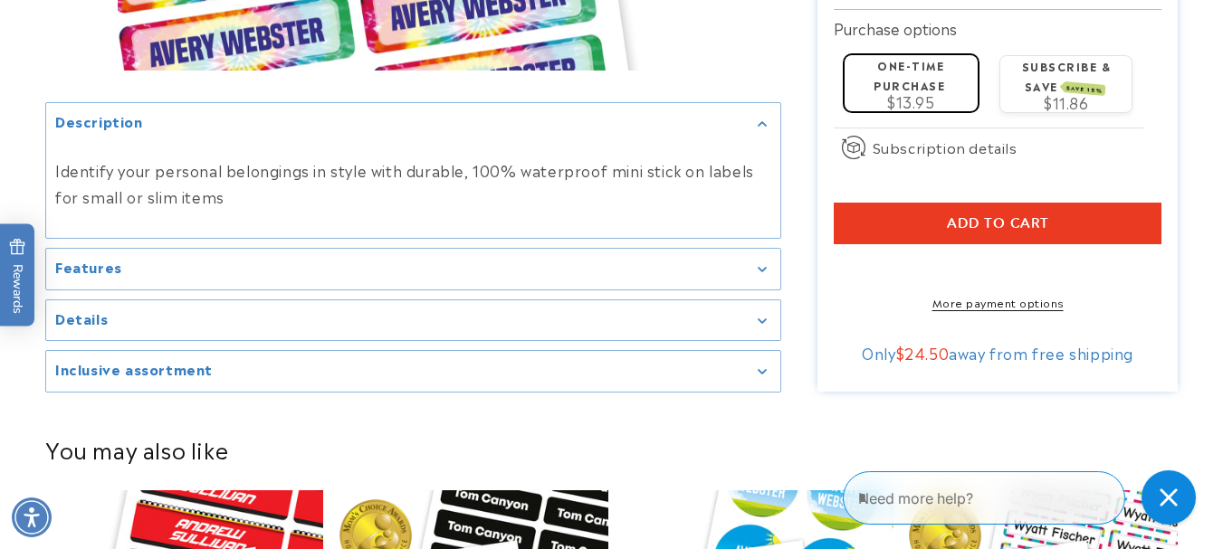
scroll to position [1321, 0]
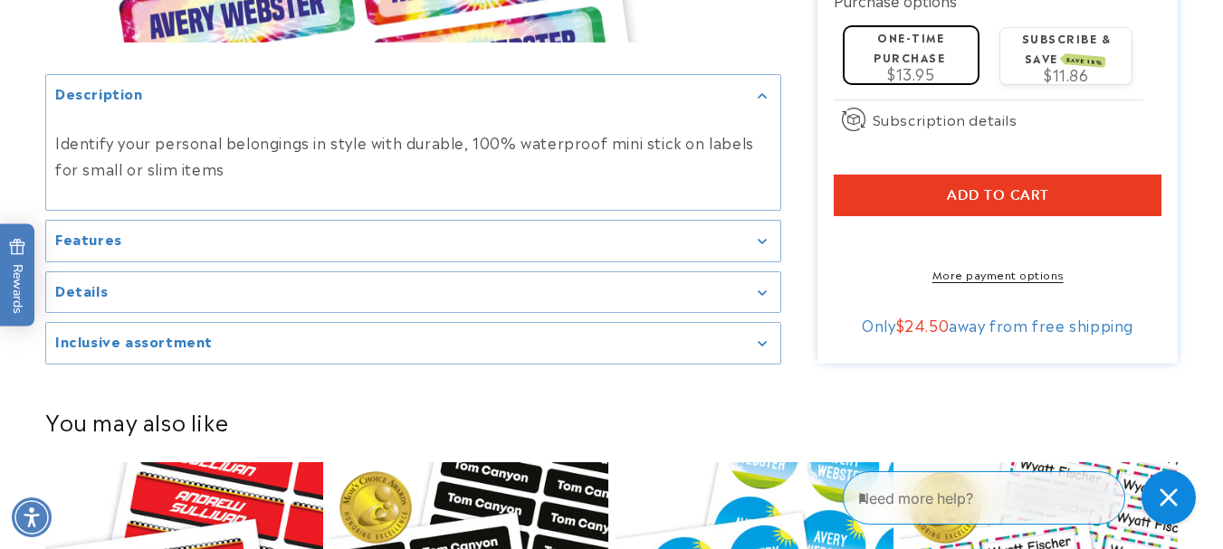
click at [766, 244] on icon "Gallery Viewer" at bounding box center [761, 241] width 9 height 5
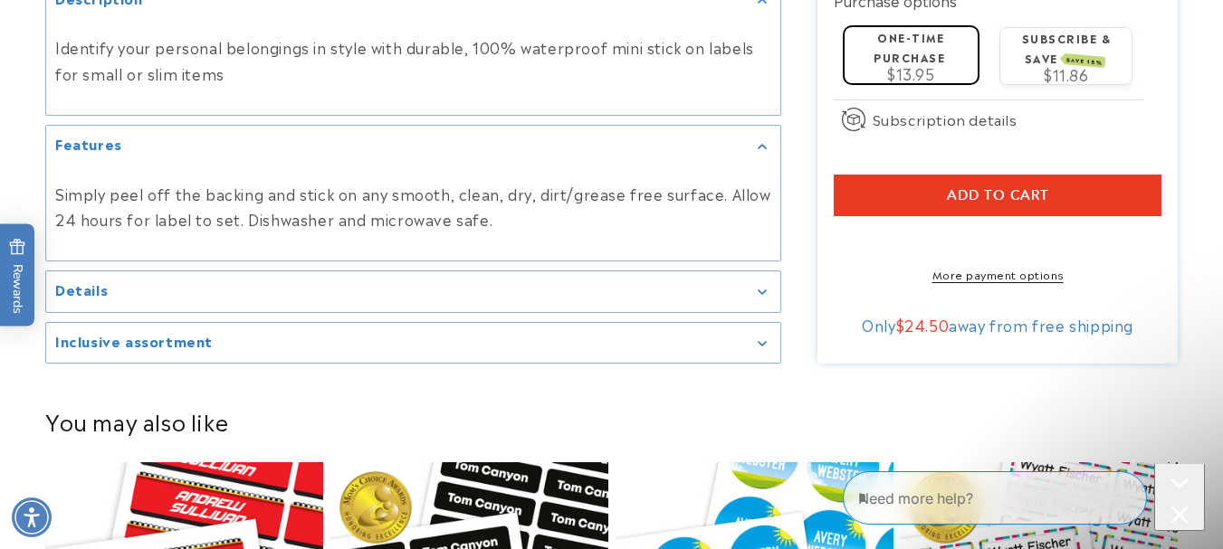
scroll to position [0, 0]
click at [761, 299] on div "Details" at bounding box center [413, 292] width 716 height 14
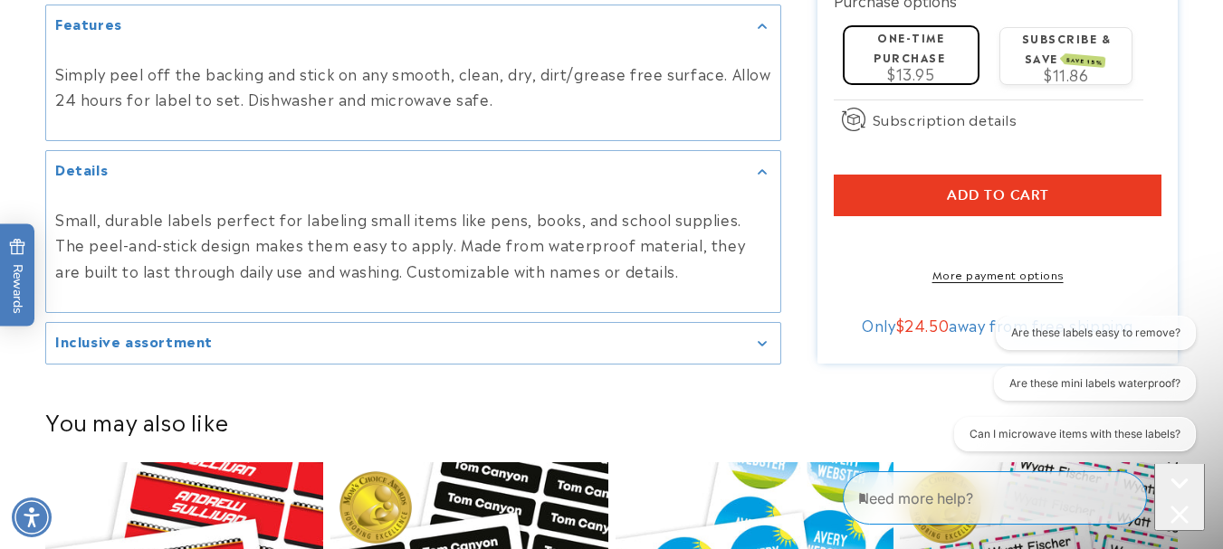
click at [740, 350] on div "Inclusive assortment" at bounding box center [413, 344] width 716 height 14
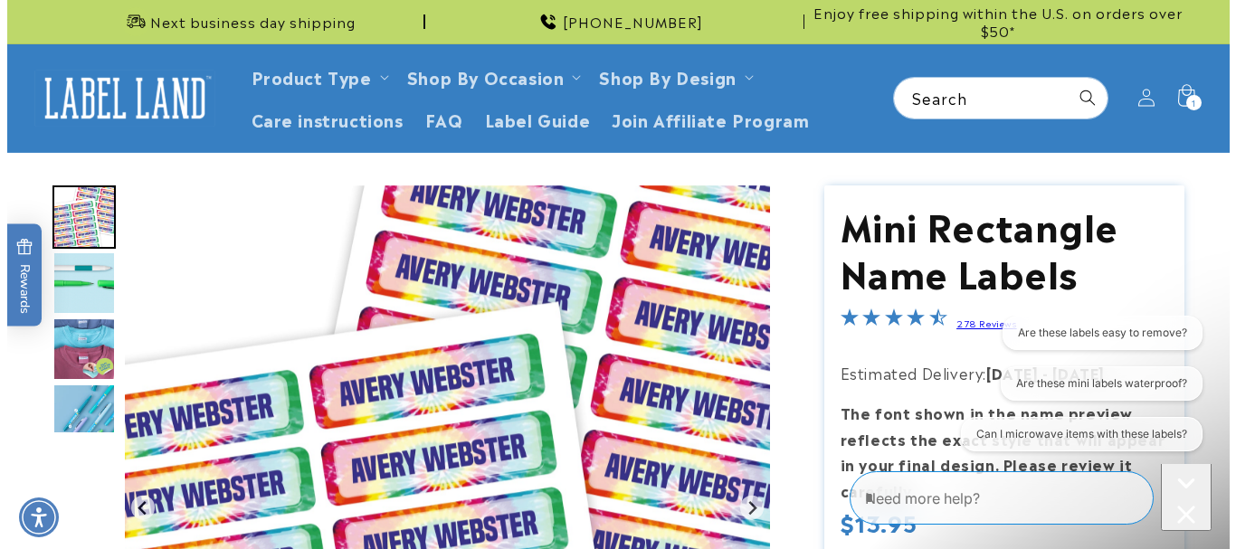
scroll to position [8, 0]
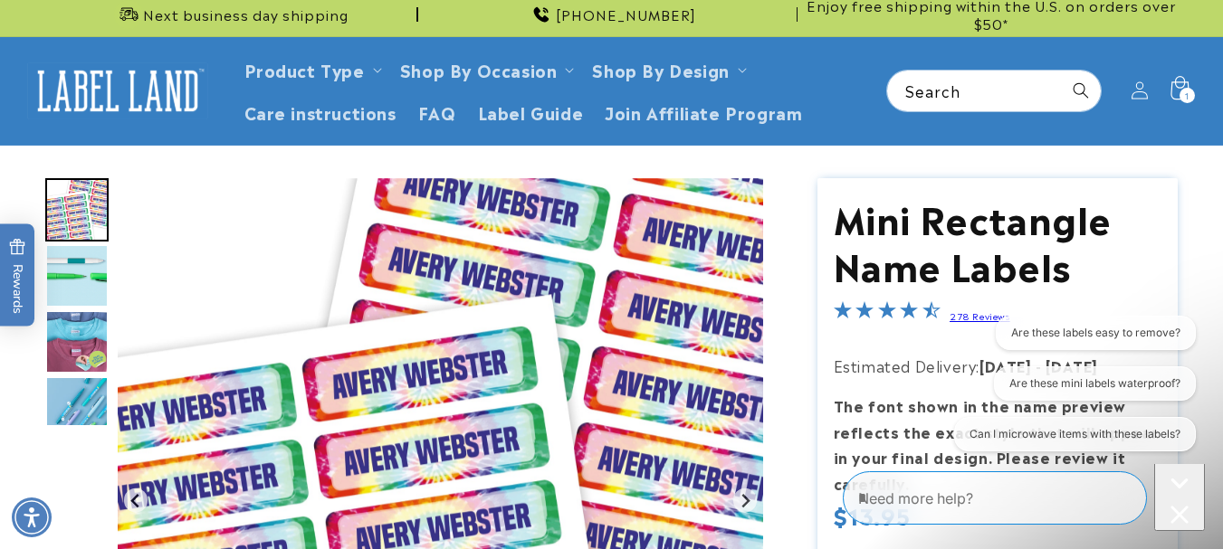
click at [1184, 83] on icon at bounding box center [1178, 91] width 43 height 43
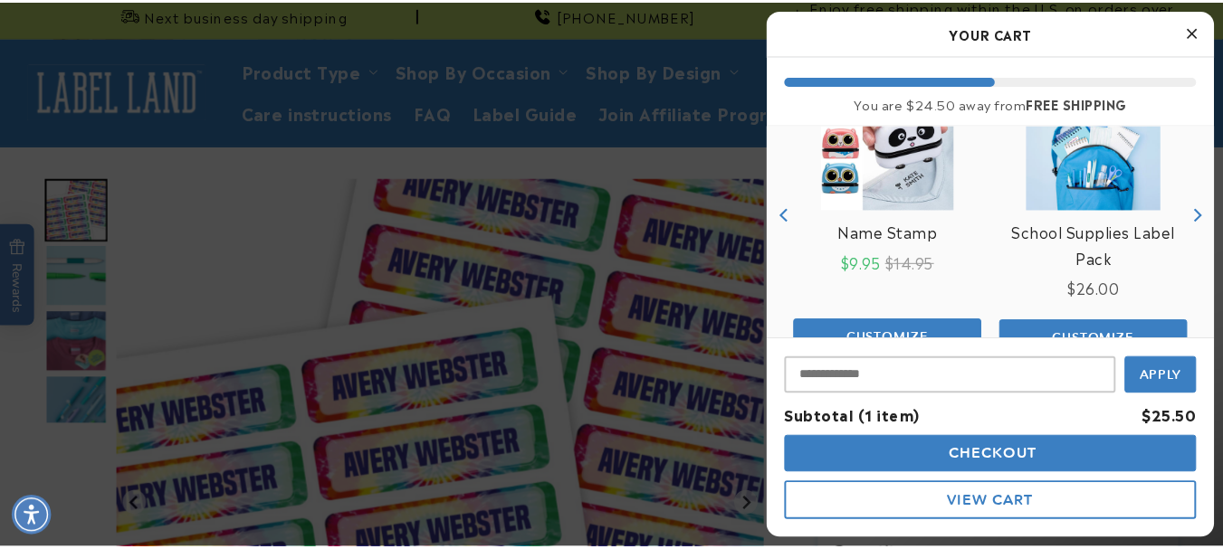
scroll to position [0, 0]
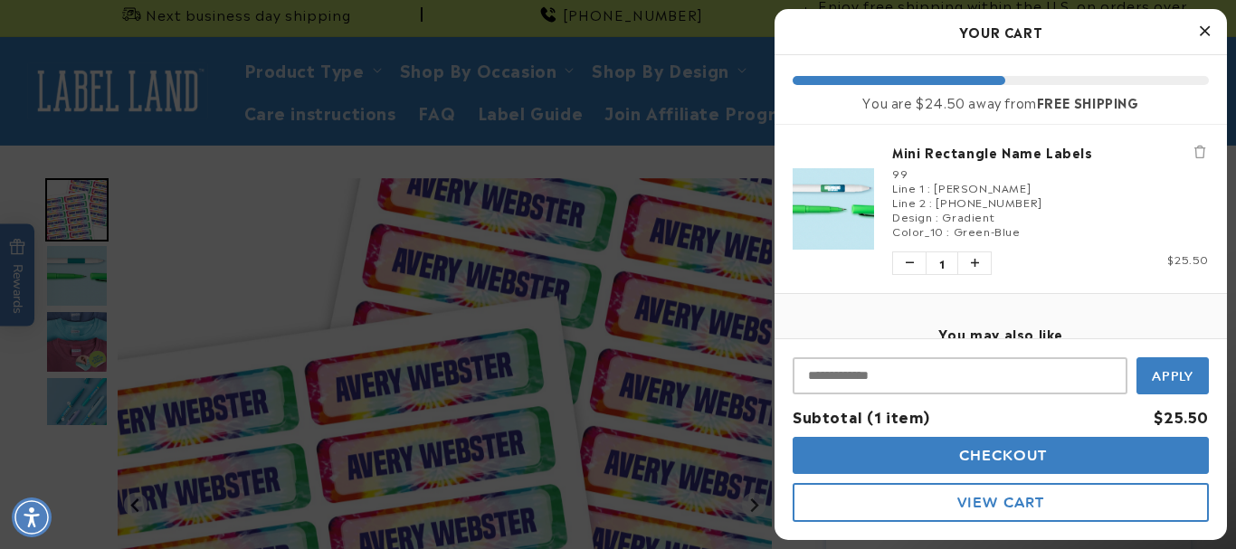
drag, startPoint x: 1062, startPoint y: 33, endPoint x: 1041, endPoint y: 114, distance: 83.2
click at [1041, 114] on div "Your Cart Free Shipping You are $24.50 away from FREE SHIPPING Mini Rectangle N…" at bounding box center [1001, 274] width 452 height 531
click at [1208, 23] on icon "Close Cart" at bounding box center [1205, 31] width 10 height 16
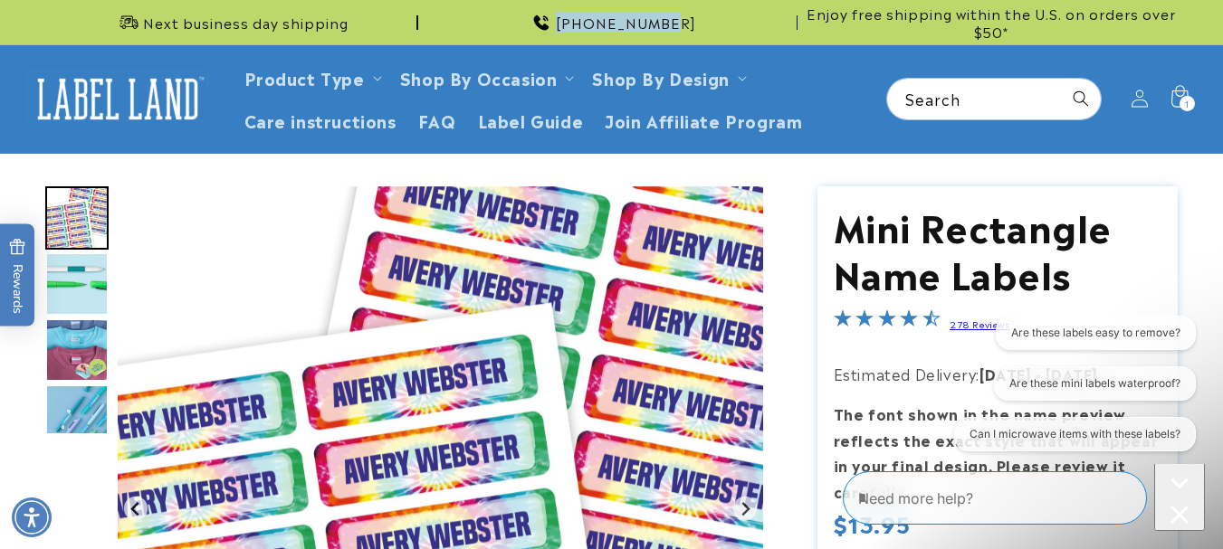
drag, startPoint x: 576, startPoint y: 24, endPoint x: 695, endPoint y: 27, distance: 118.6
click at [695, 27] on div "[PHONE_NUMBER]" at bounding box center [611, 22] width 373 height 44
click at [652, 25] on span "[PHONE_NUMBER]" at bounding box center [626, 23] width 140 height 18
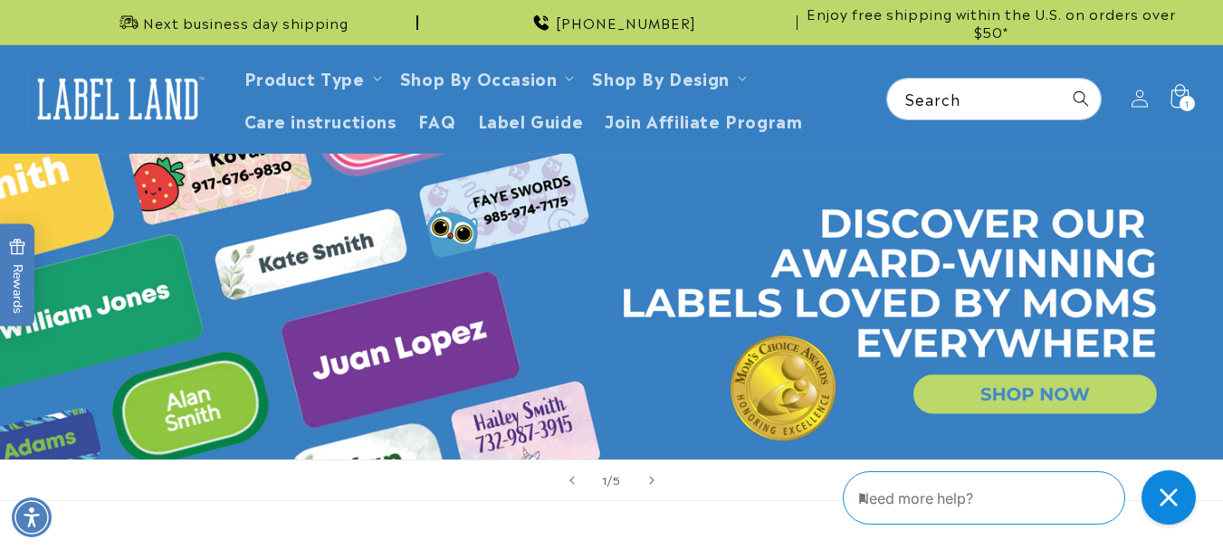
click at [1170, 93] on icon at bounding box center [1178, 99] width 43 height 43
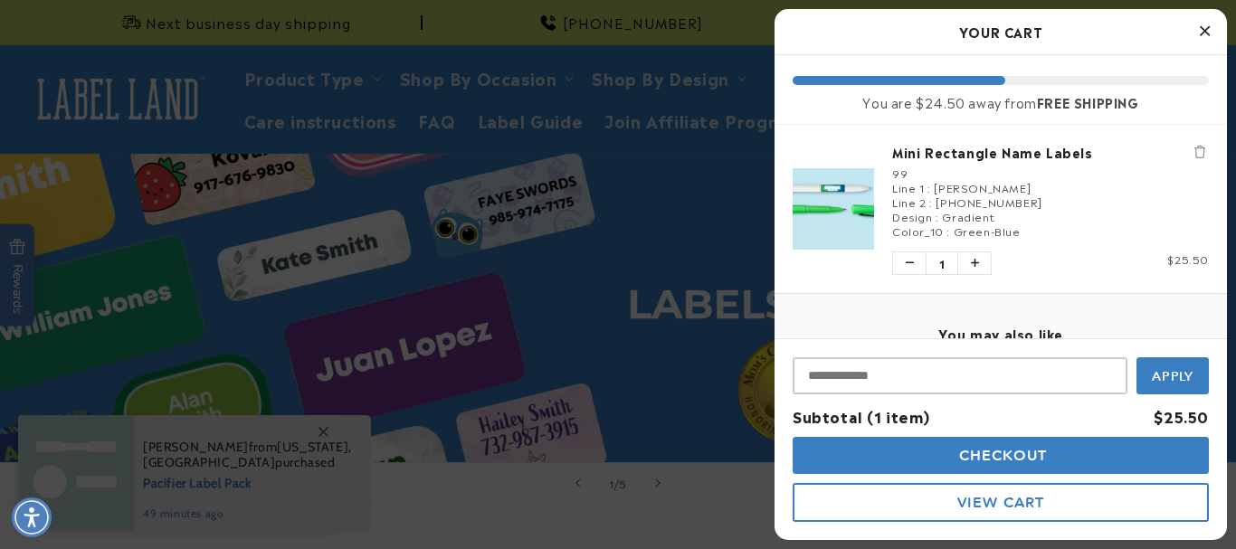
click at [1010, 454] on span "Checkout" at bounding box center [1001, 455] width 93 height 17
